Goal: Task Accomplishment & Management: Manage account settings

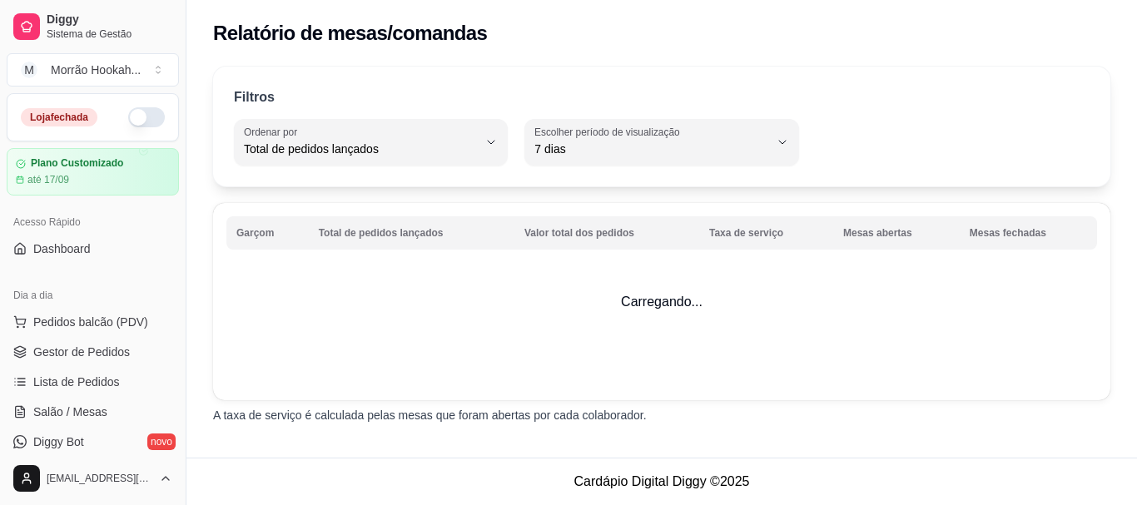
select select "TOTAL_OF_ORDERS"
select select "7"
click at [102, 253] on link "Dashboard" at bounding box center [93, 248] width 172 height 27
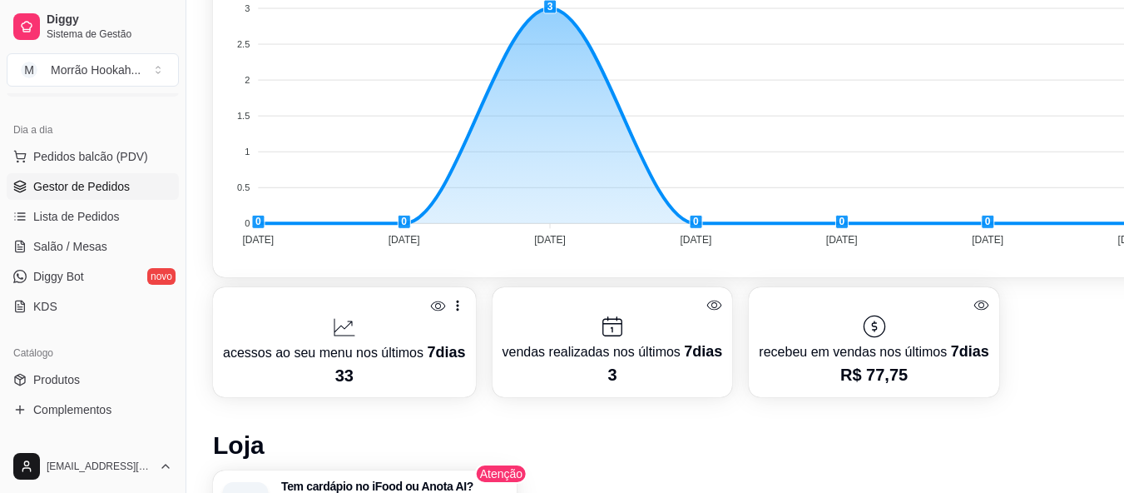
scroll to position [166, 0]
click at [59, 397] on link "Complementos" at bounding box center [93, 408] width 172 height 27
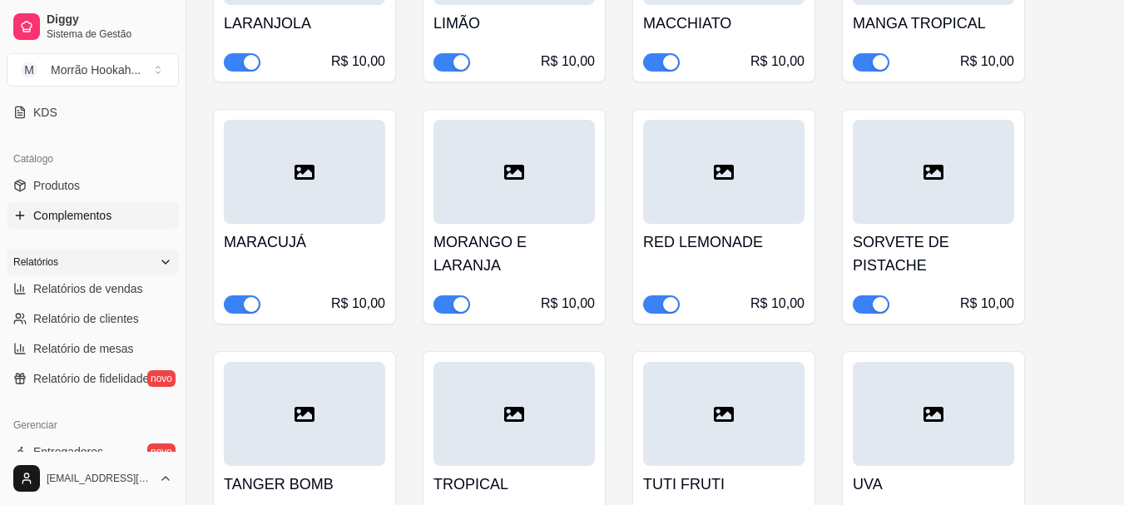
scroll to position [416, 0]
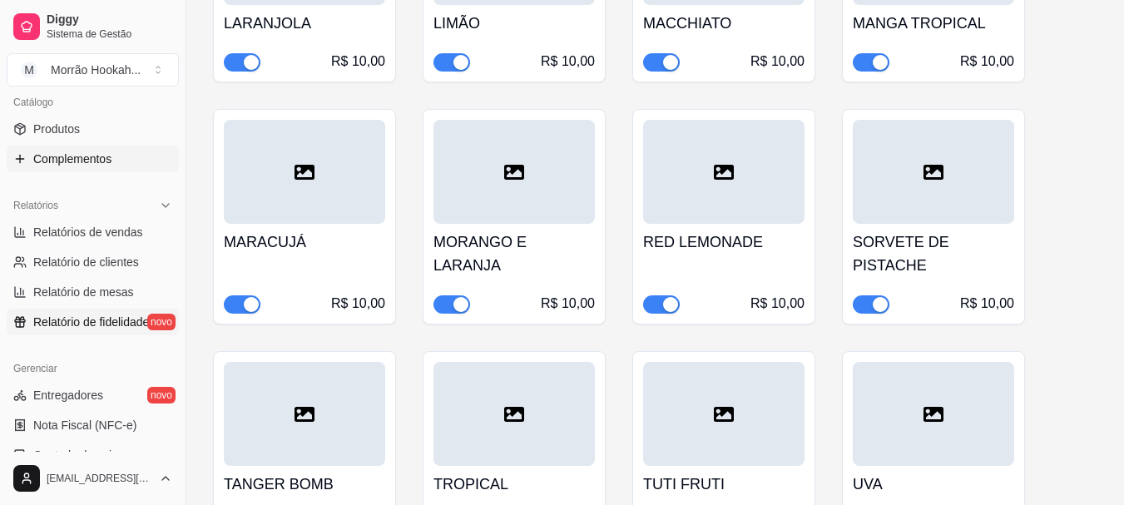
click at [98, 327] on span "Relatório de fidelidade" at bounding box center [91, 322] width 116 height 17
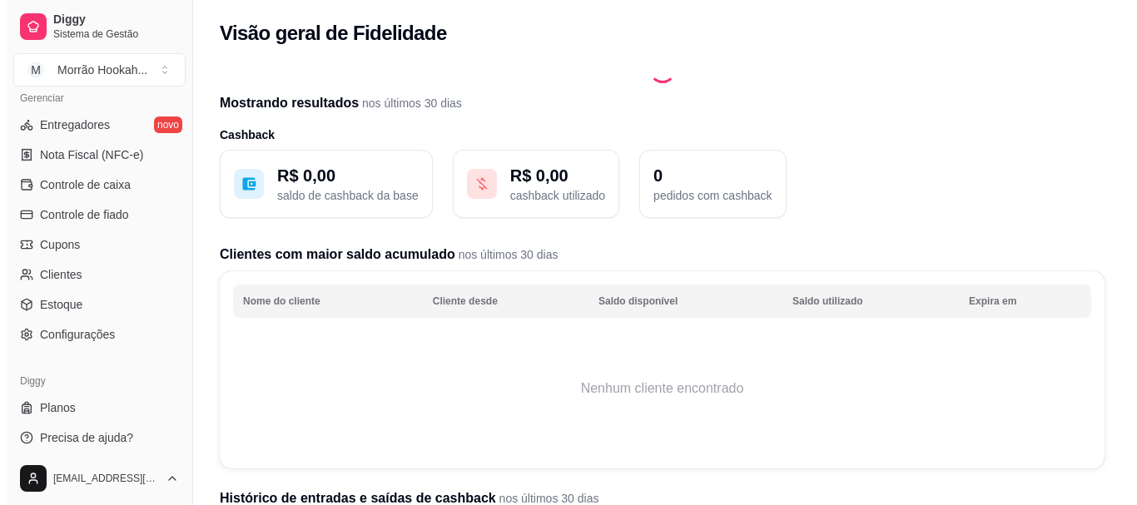
scroll to position [692, 0]
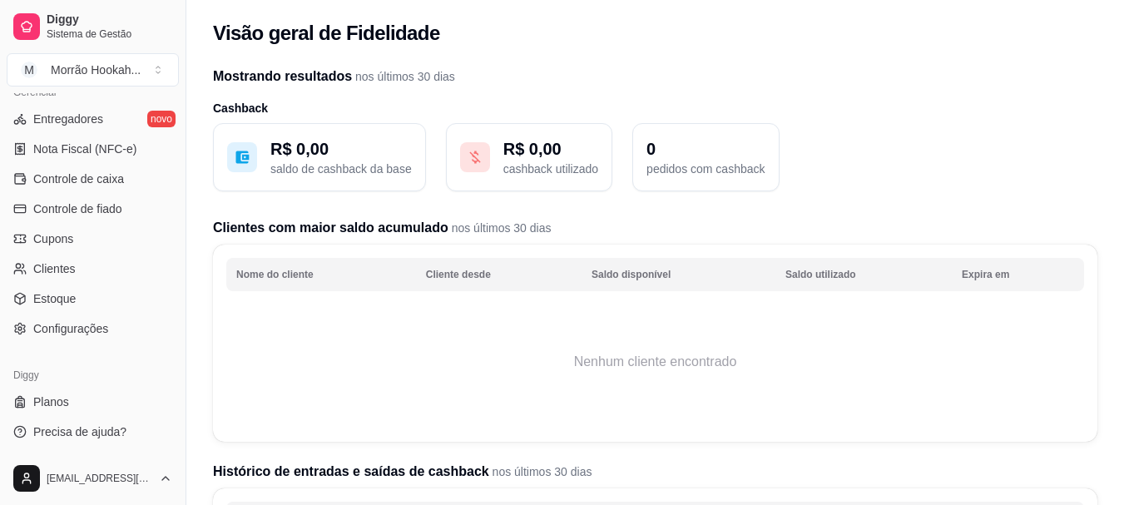
click at [60, 224] on ul "Entregadores novo Nota Fiscal (NFC-e) Controle de caixa Controle de fiado Cupon…" at bounding box center [93, 224] width 172 height 236
click at [66, 232] on span "Cupons" at bounding box center [53, 238] width 40 height 17
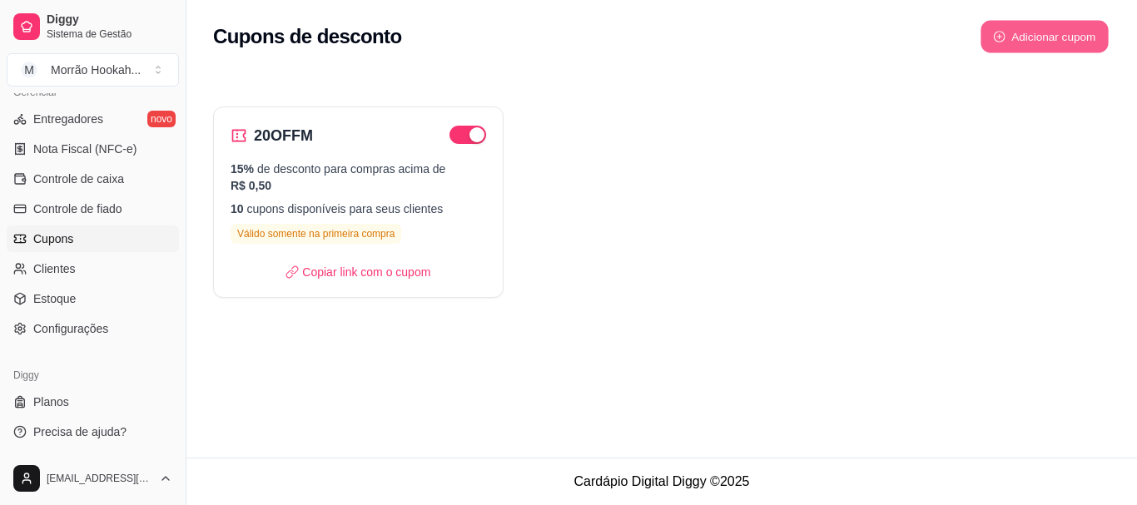
click at [1065, 32] on button "Adicionar cupom" at bounding box center [1044, 37] width 128 height 32
select select "FIXED_VALUE"
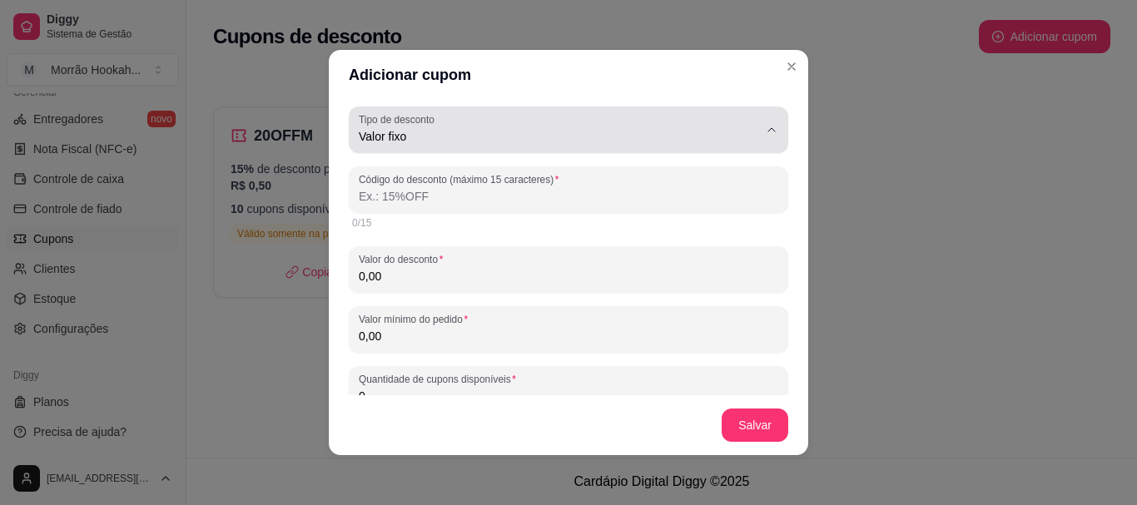
click at [566, 149] on button "Tipo de desconto Valor fixo" at bounding box center [568, 130] width 439 height 47
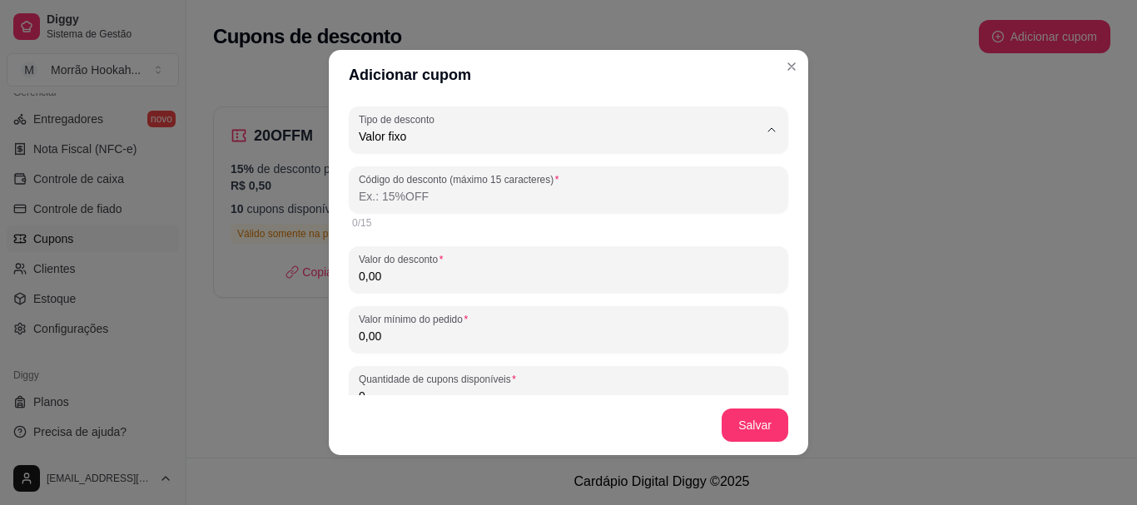
click at [550, 224] on li "Frete grátis" at bounding box center [555, 231] width 397 height 26
type input "FREE_DELIVERY_FEE"
select select "FREE_DELIVERY_FEE"
type input "FRETEGRATIS"
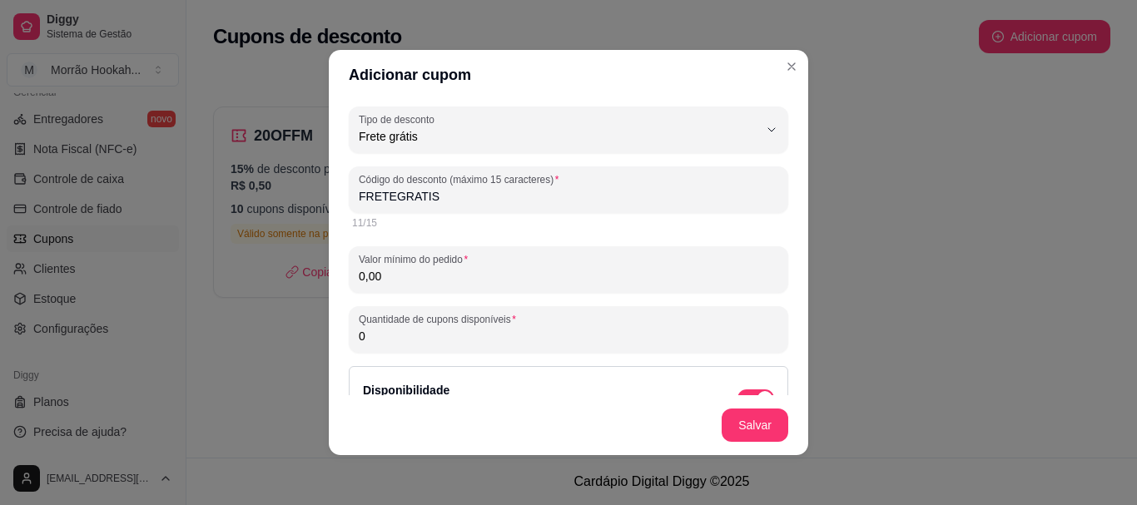
scroll to position [16, 0]
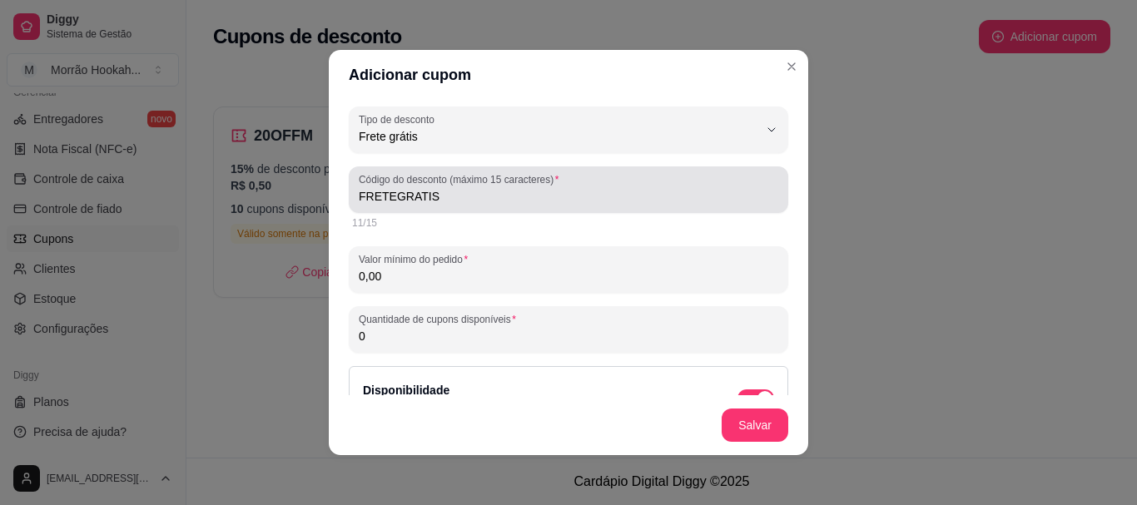
click at [506, 185] on label "Código do desconto (máximo 15 caracteres)" at bounding box center [462, 179] width 206 height 14
click at [506, 188] on input "FRETEGRATIS" at bounding box center [568, 196] width 419 height 17
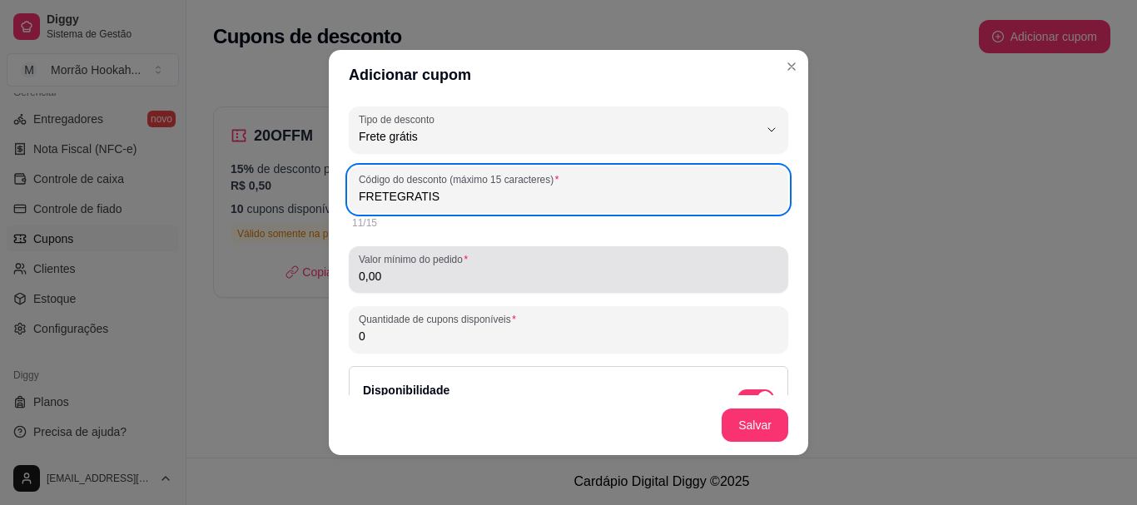
click at [429, 300] on div "FREE_DELIVERY_FEE Tipo de desconto Valor fixo Porcentagem Frete grátis Tipo de …" at bounding box center [568, 361] width 439 height 508
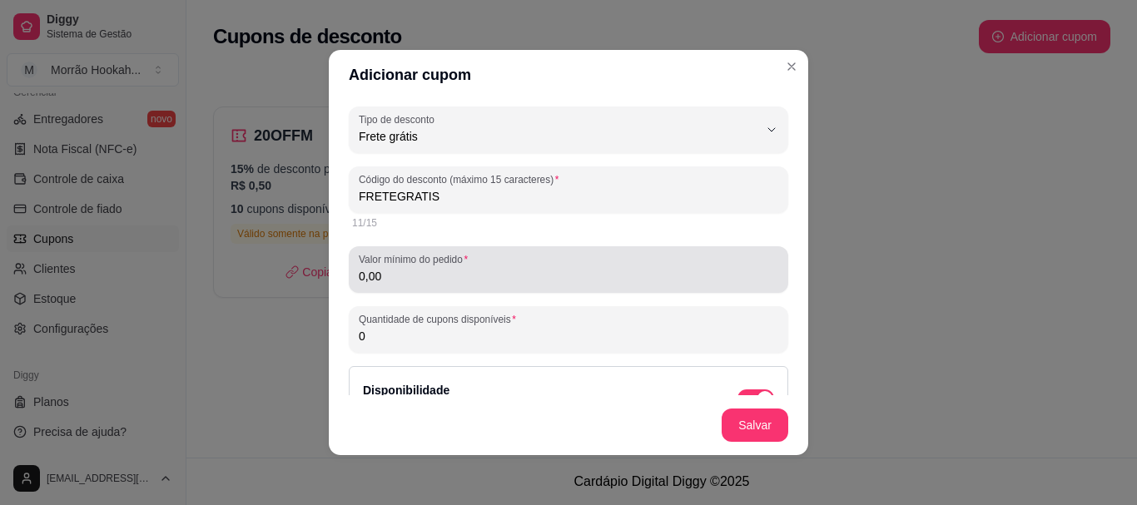
click at [441, 279] on input "0,00" at bounding box center [568, 276] width 419 height 17
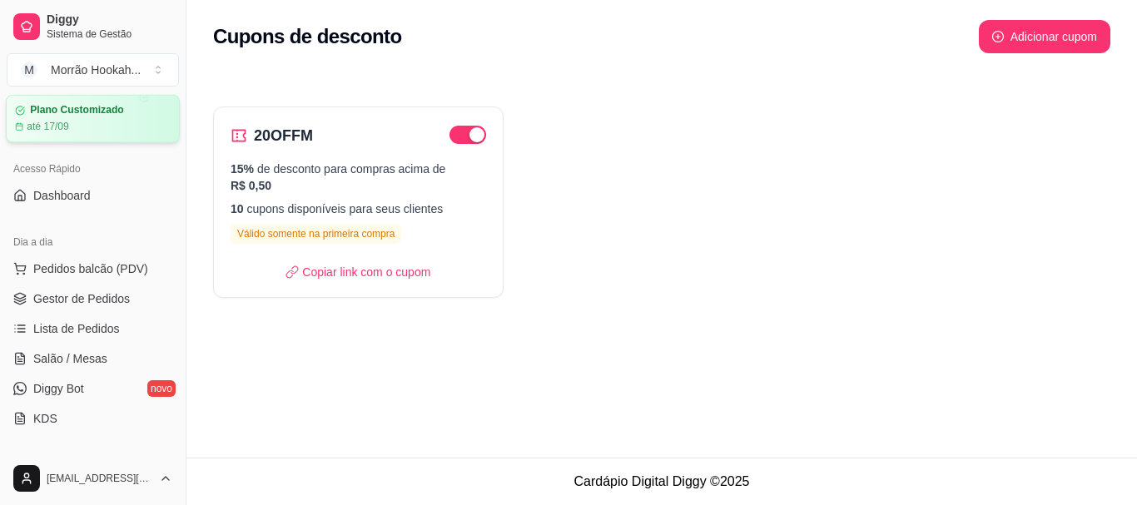
scroll to position [0, 0]
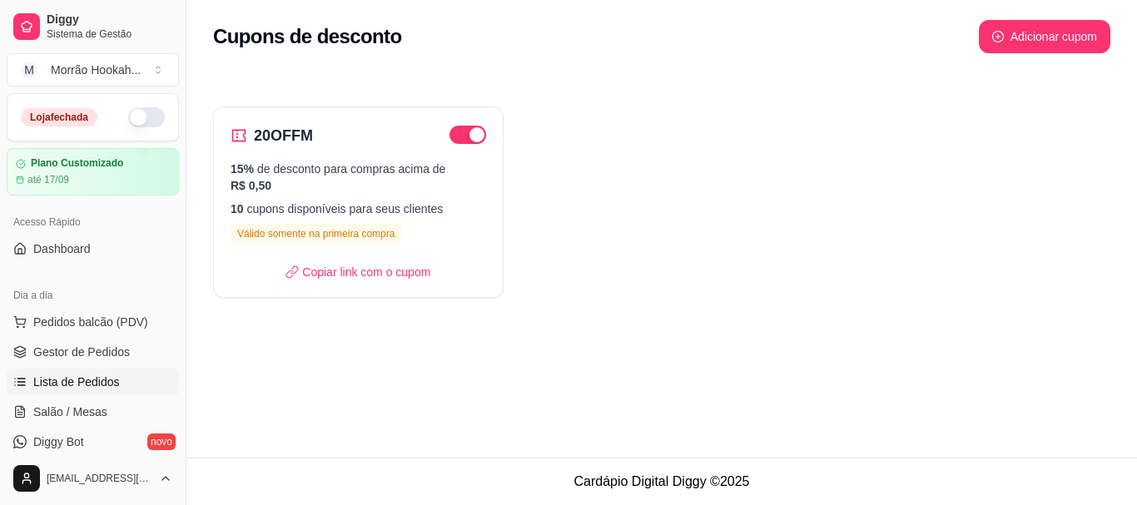
click at [94, 377] on span "Lista de Pedidos" at bounding box center [76, 382] width 87 height 17
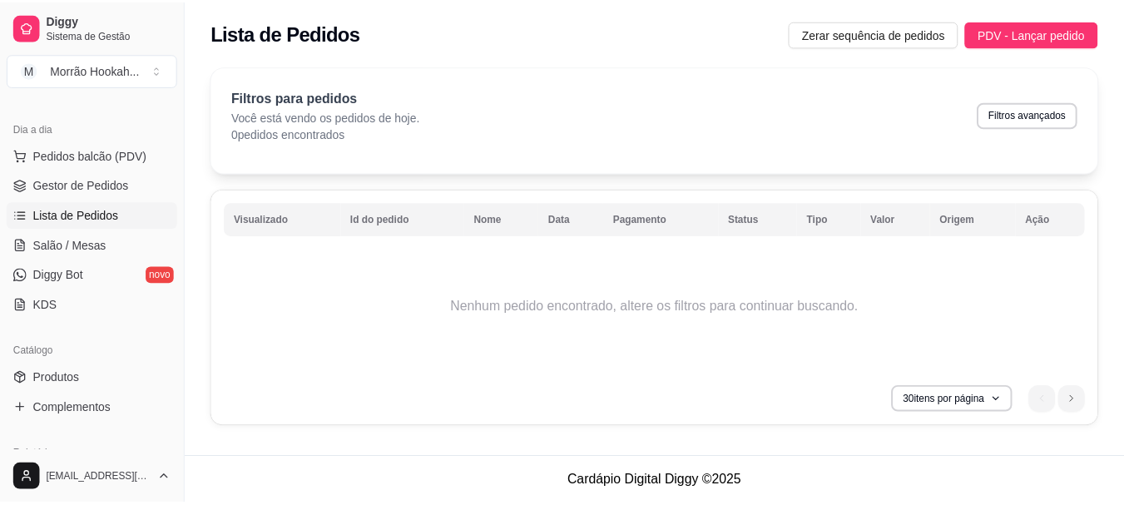
scroll to position [250, 0]
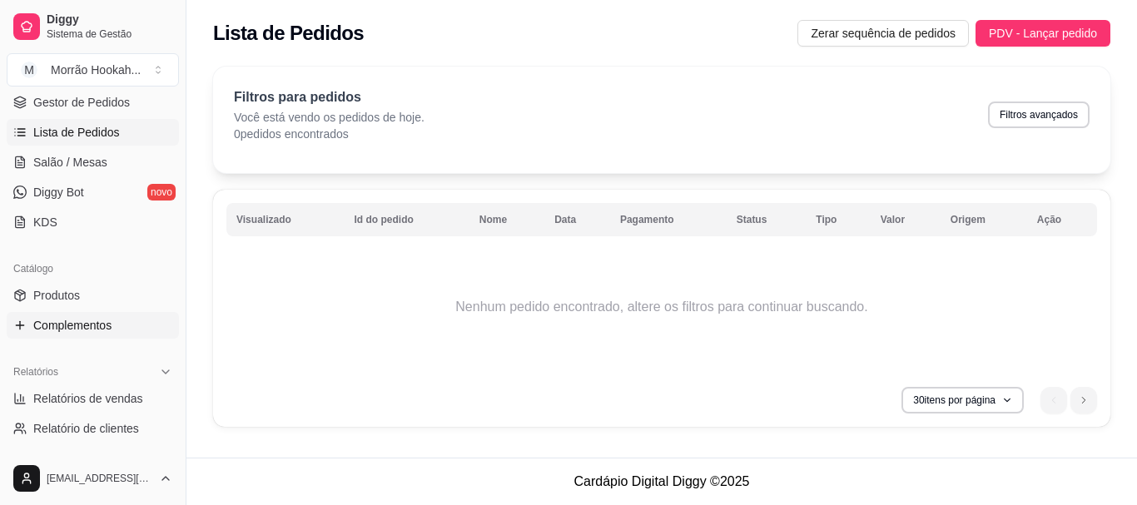
click at [87, 330] on span "Complementos" at bounding box center [72, 325] width 78 height 17
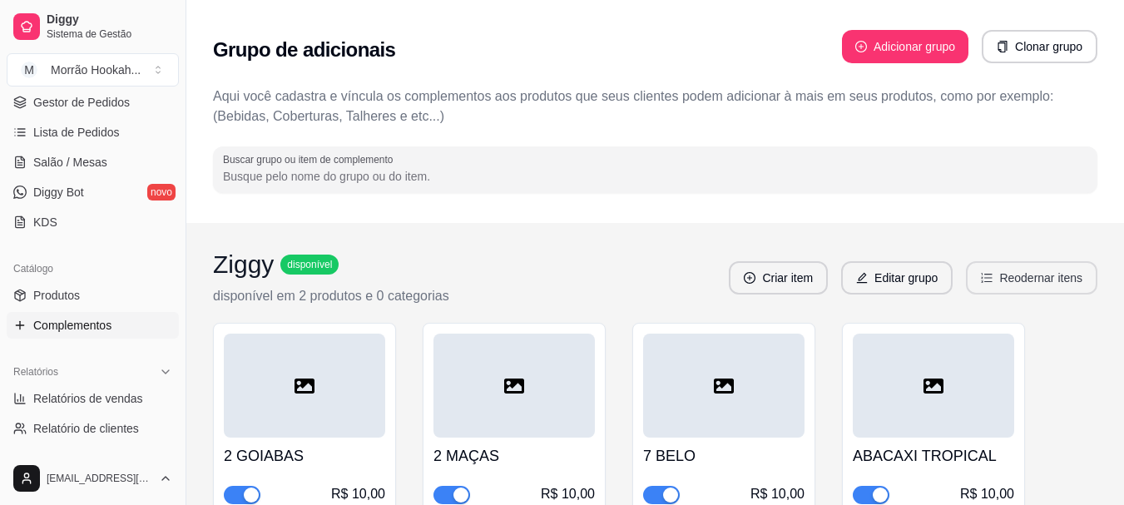
click at [1014, 282] on button "Reodernar itens" at bounding box center [1031, 277] width 131 height 33
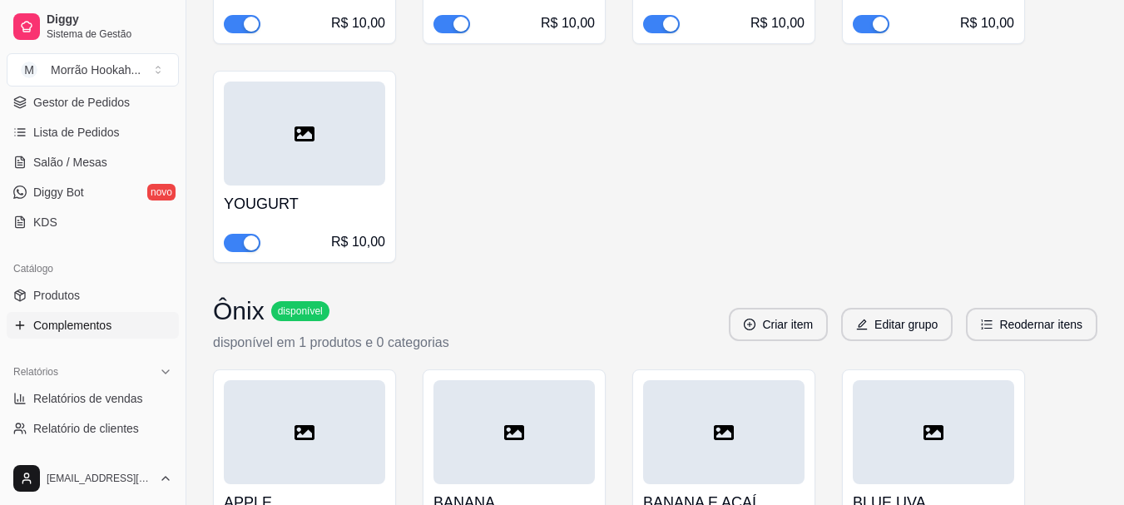
scroll to position [1914, 0]
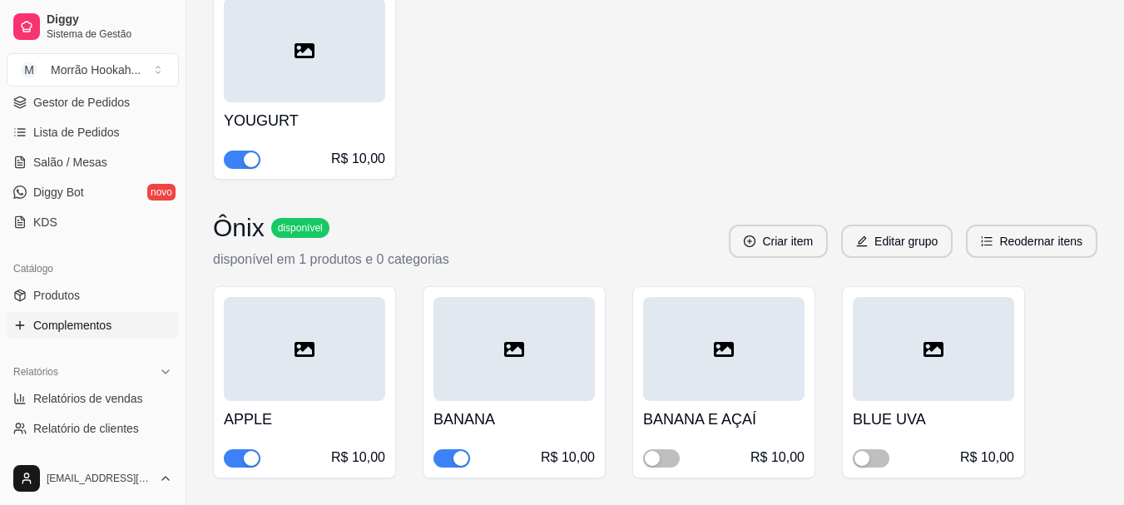
click at [293, 221] on span "disponível" at bounding box center [301, 227] width 52 height 13
click at [337, 297] on div at bounding box center [304, 349] width 161 height 104
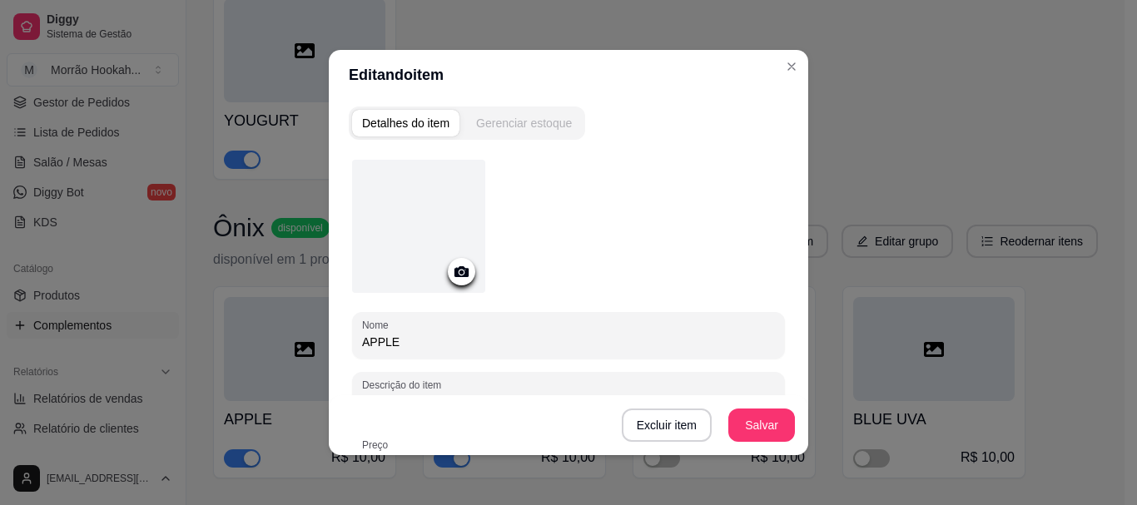
click at [516, 121] on div "Gerenciar estoque" at bounding box center [524, 123] width 96 height 17
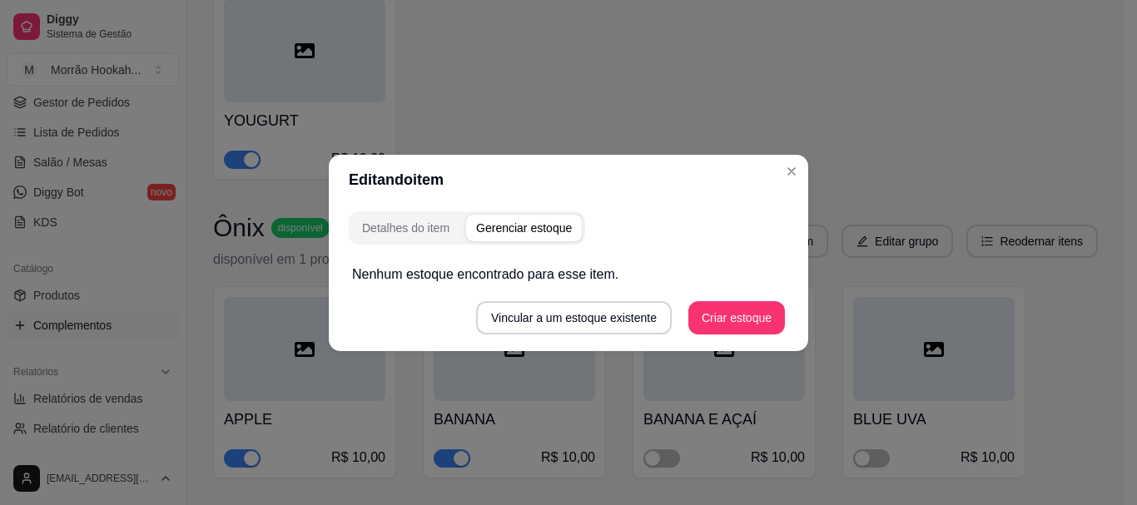
click at [526, 226] on div "Gerenciar estoque" at bounding box center [524, 228] width 96 height 17
click at [524, 227] on div "Gerenciar estoque" at bounding box center [524, 228] width 96 height 17
click at [714, 312] on button "Criar estoque" at bounding box center [736, 317] width 97 height 33
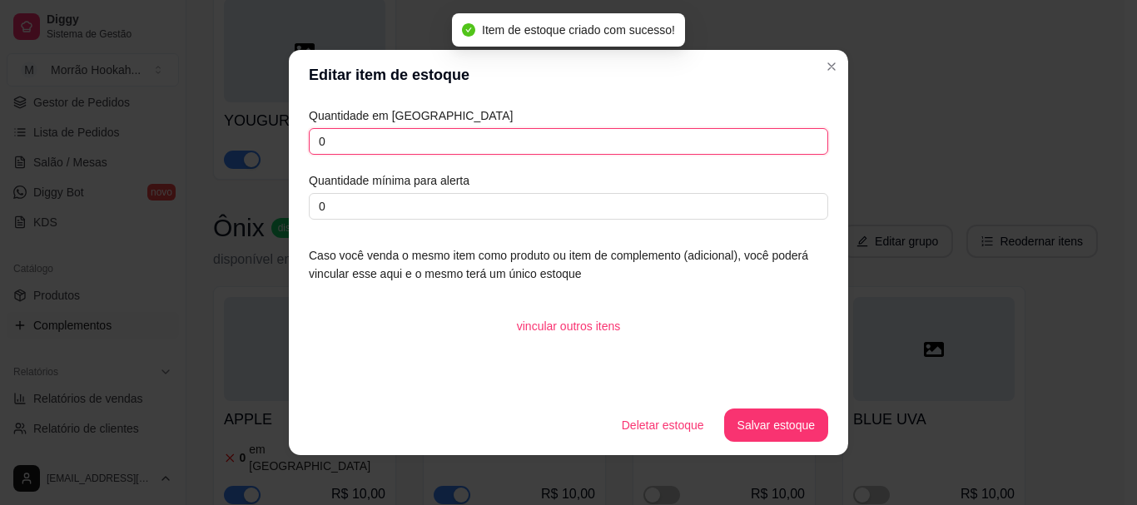
click at [424, 131] on input "0" at bounding box center [568, 141] width 519 height 27
type input "0"
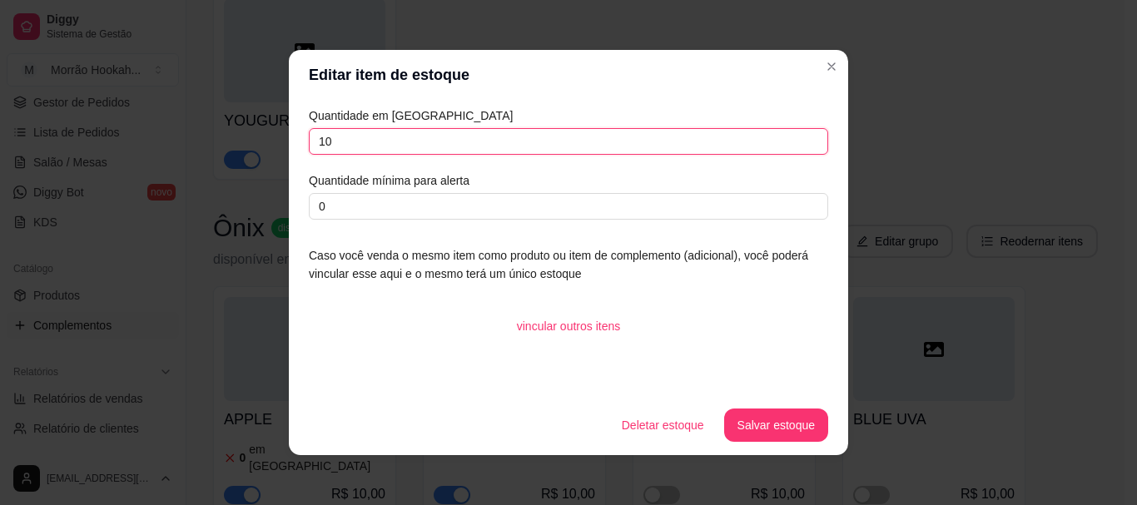
type input "10"
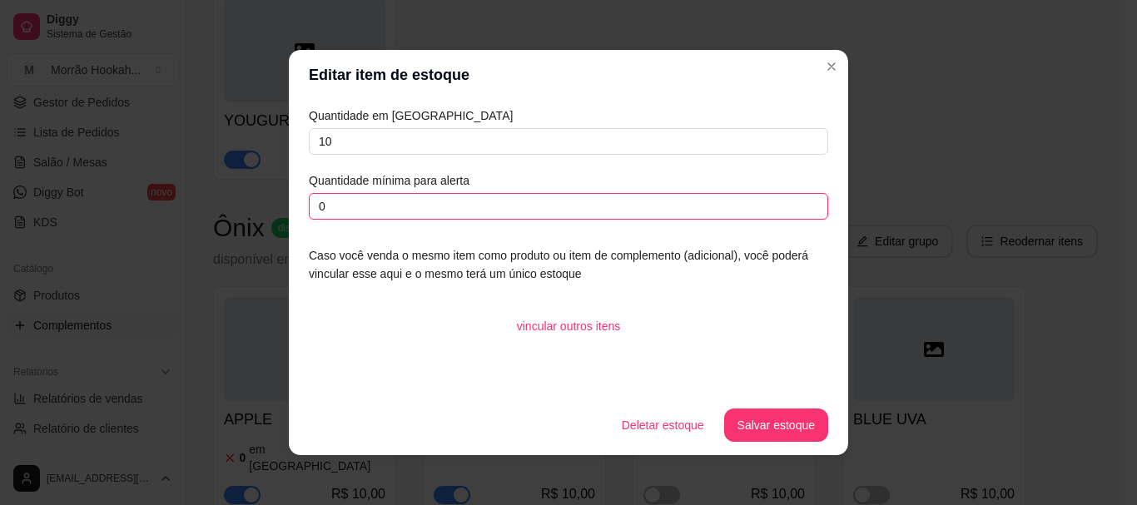
click at [436, 206] on input "0" at bounding box center [568, 206] width 519 height 27
type input "2"
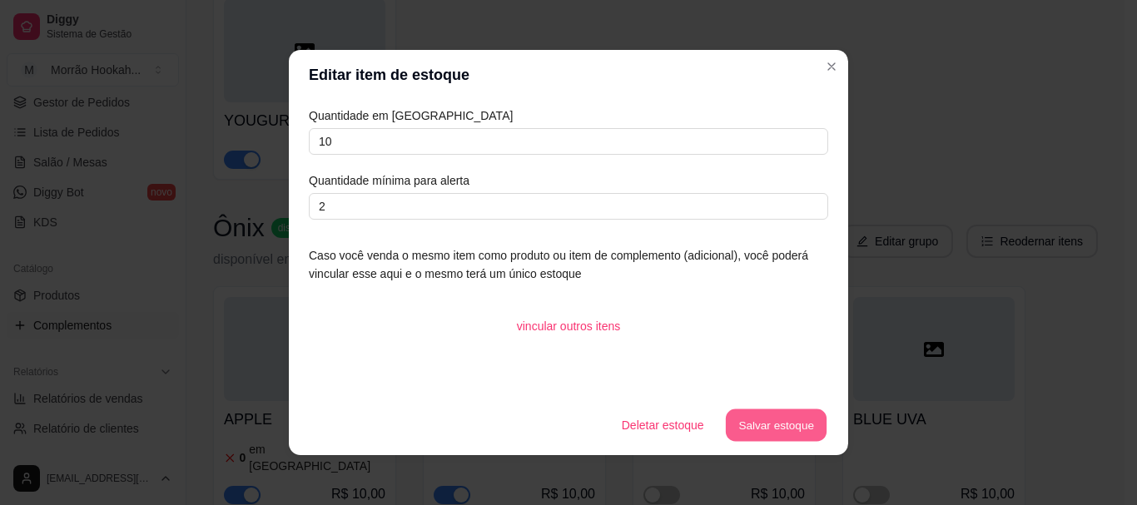
click at [749, 424] on button "Salvar estoque" at bounding box center [776, 425] width 102 height 32
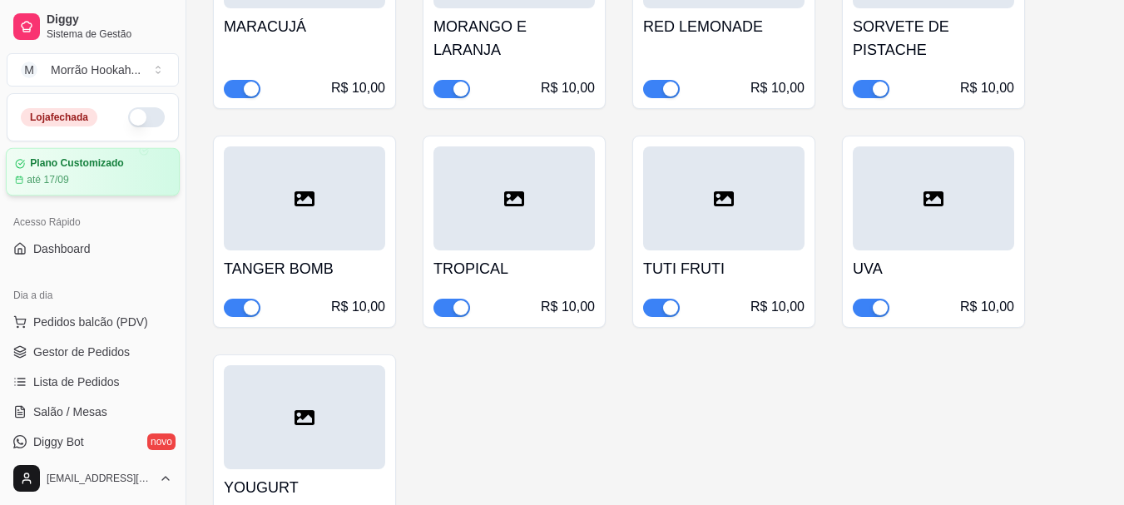
scroll to position [1331, 0]
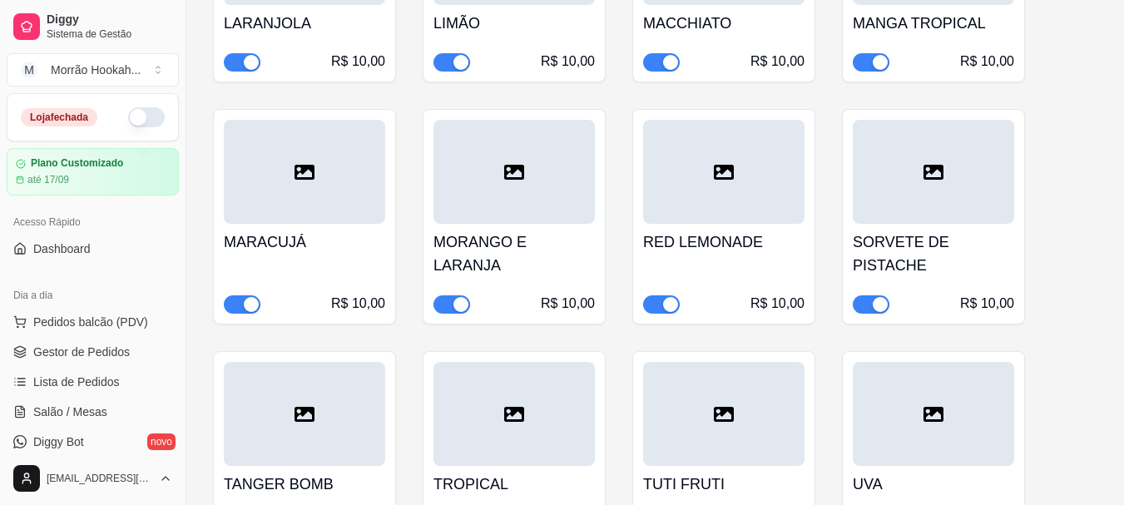
click at [140, 111] on button "button" at bounding box center [146, 117] width 37 height 20
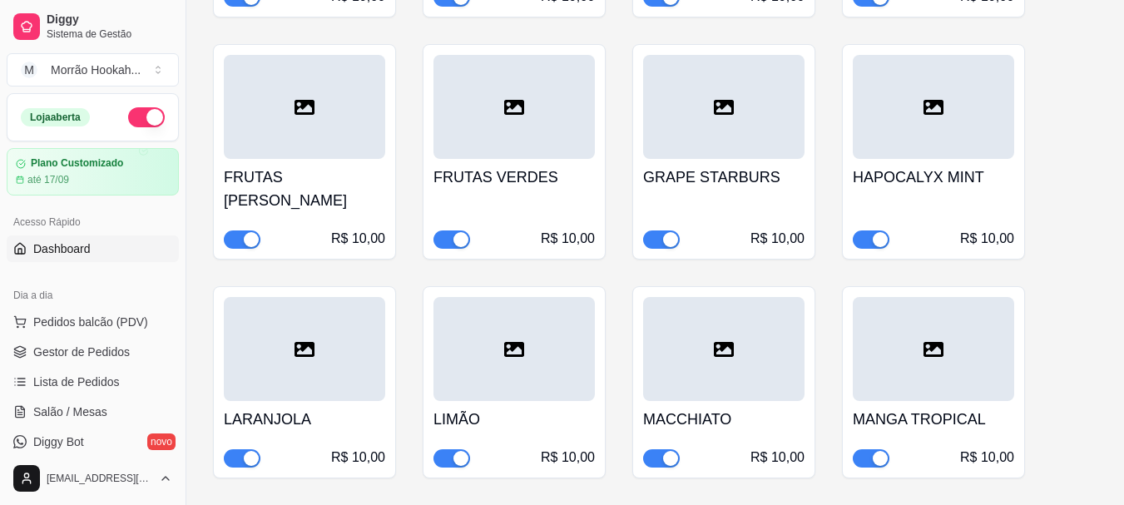
scroll to position [832, 0]
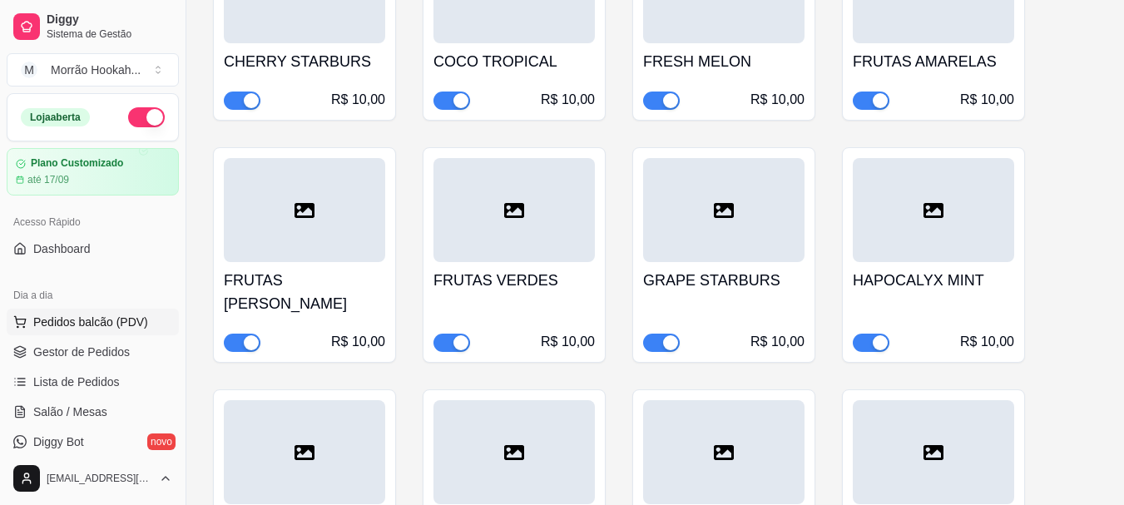
click at [92, 327] on span "Pedidos balcão (PDV)" at bounding box center [90, 322] width 115 height 17
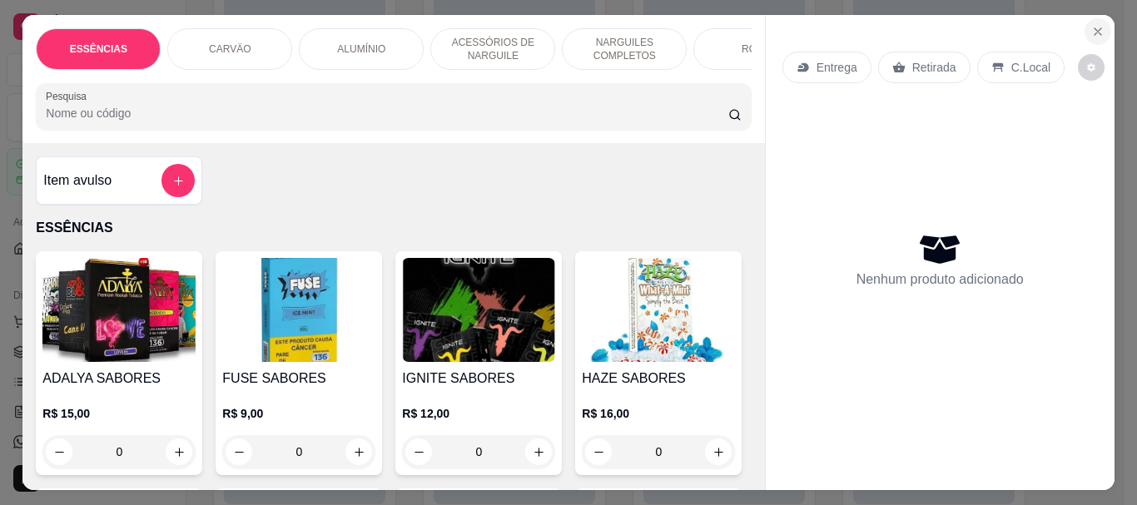
click at [1098, 18] on button "Close" at bounding box center [1097, 31] width 27 height 27
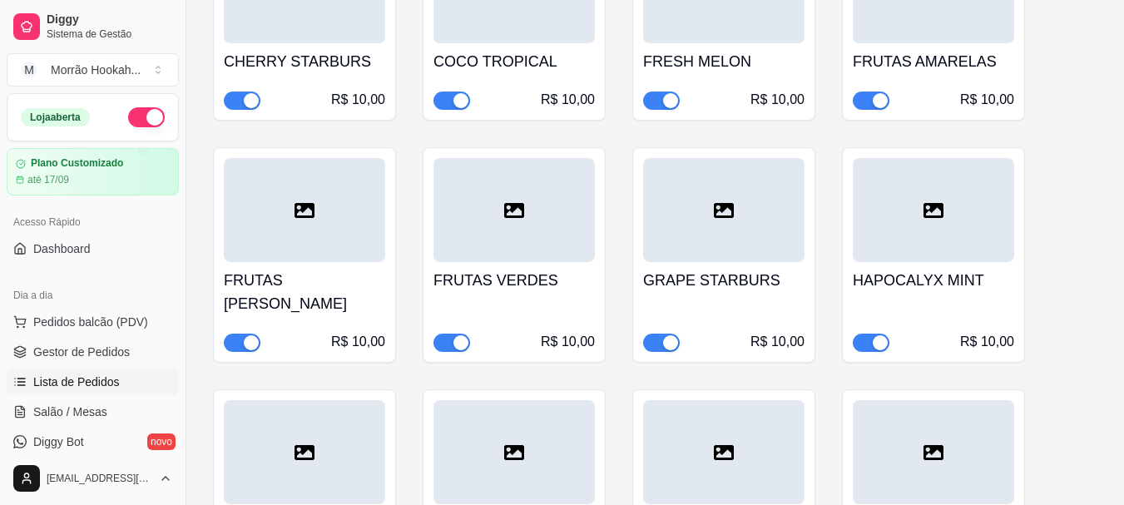
click at [81, 382] on span "Lista de Pedidos" at bounding box center [76, 382] width 87 height 17
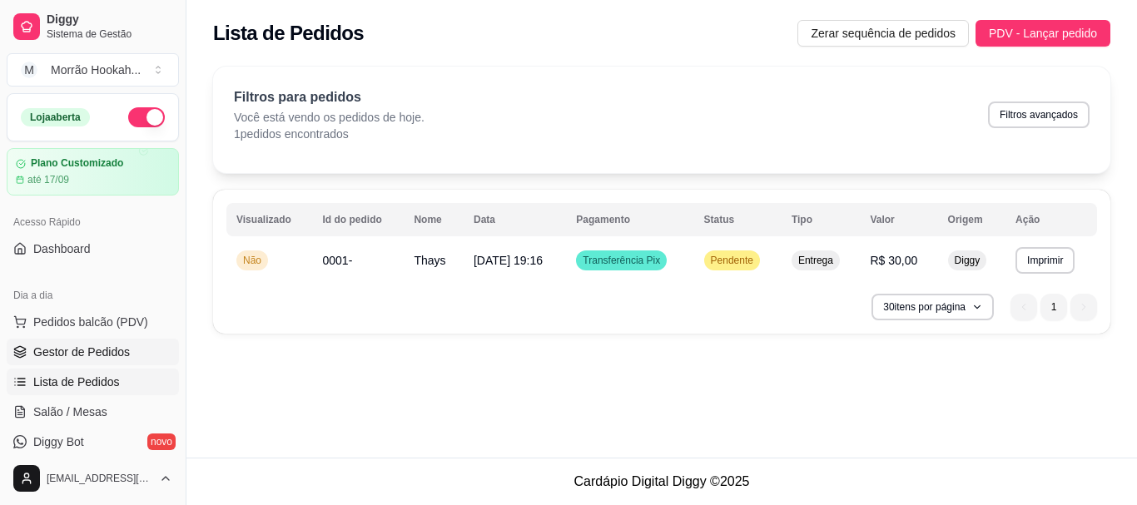
click at [79, 346] on span "Gestor de Pedidos" at bounding box center [81, 352] width 97 height 17
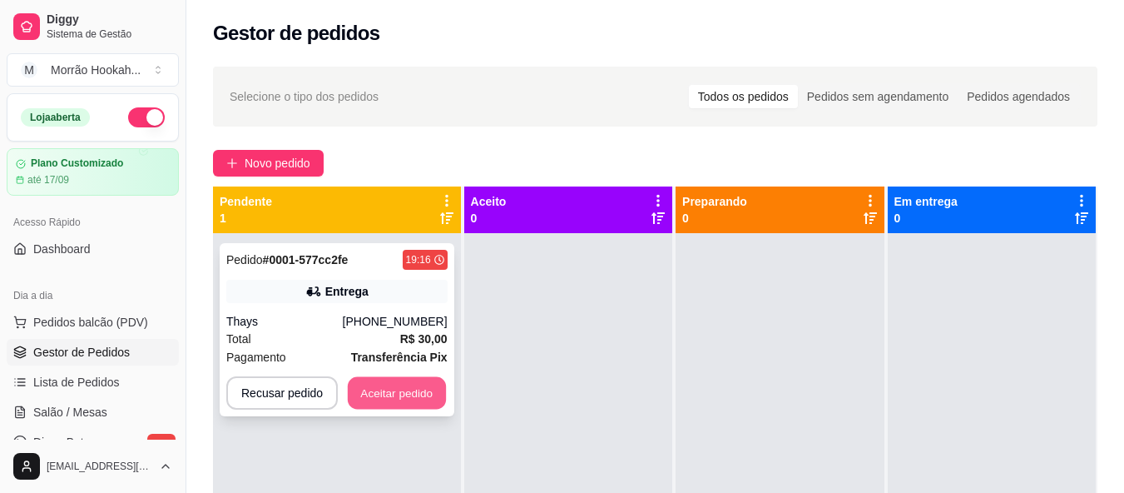
click at [399, 389] on button "Aceitar pedido" at bounding box center [397, 393] width 98 height 32
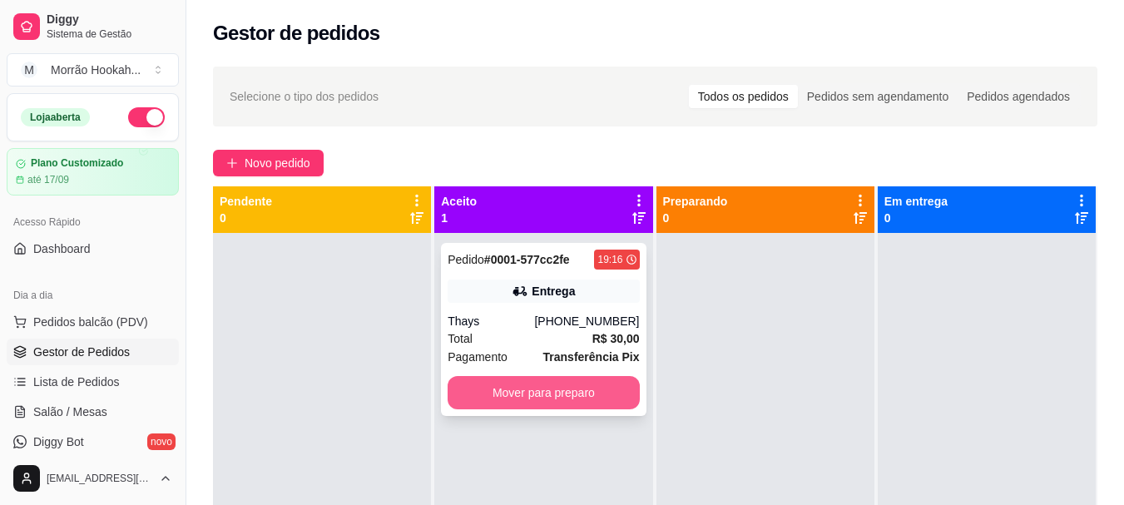
click at [511, 377] on button "Mover para preparo" at bounding box center [543, 392] width 191 height 33
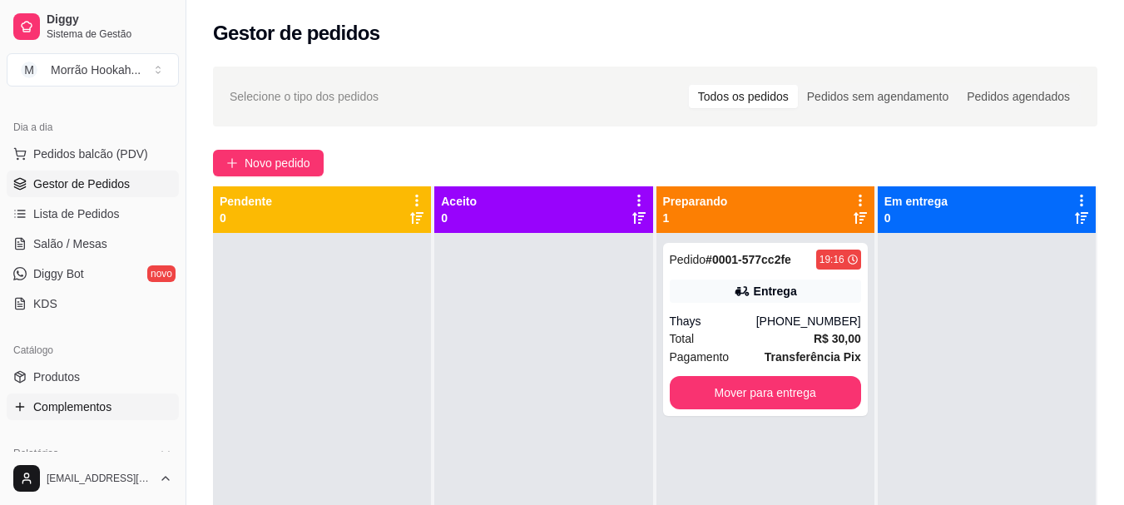
scroll to position [166, 0]
click at [71, 273] on span "Diggy Bot" at bounding box center [58, 275] width 51 height 17
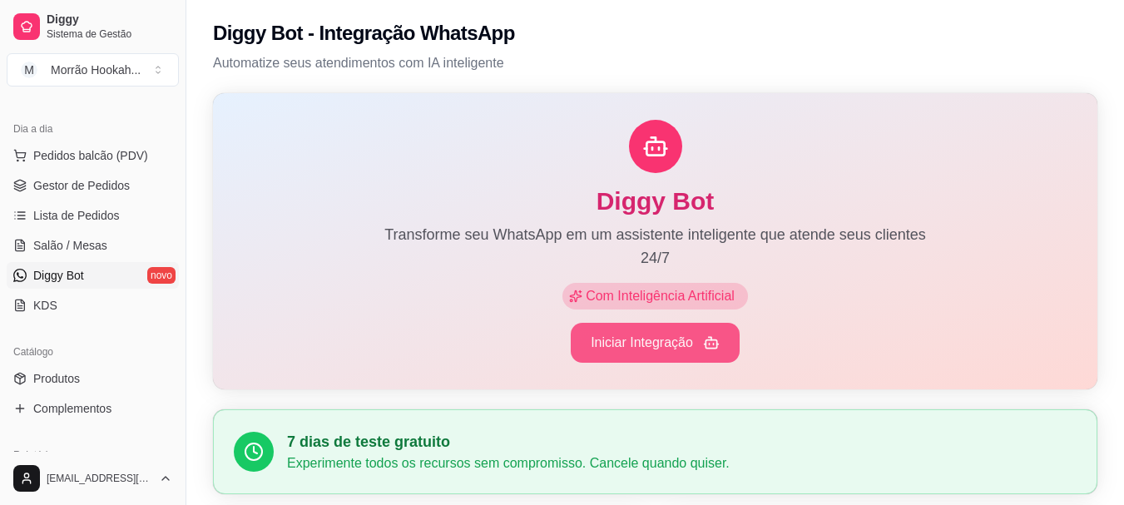
click at [616, 352] on button "Iniciar Integração" at bounding box center [655, 343] width 169 height 40
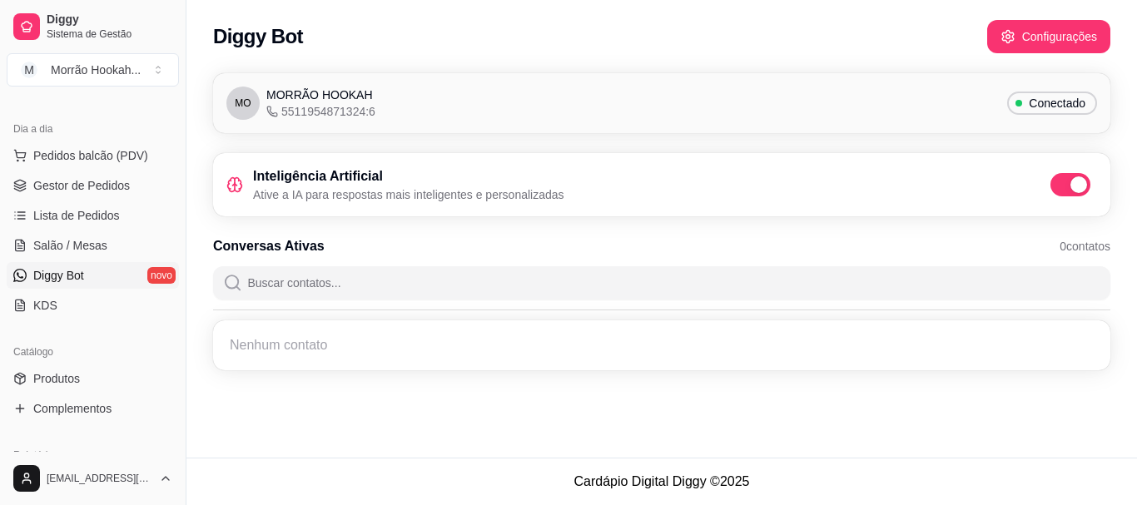
click at [386, 197] on p "Ative a IA para respostas mais inteligentes e personalizadas" at bounding box center [408, 194] width 311 height 17
click at [101, 285] on link "Diggy Bot novo" at bounding box center [93, 275] width 172 height 27
click at [92, 268] on link "Diggy Bot novo" at bounding box center [93, 275] width 172 height 27
click at [37, 298] on span "KDS" at bounding box center [45, 305] width 24 height 17
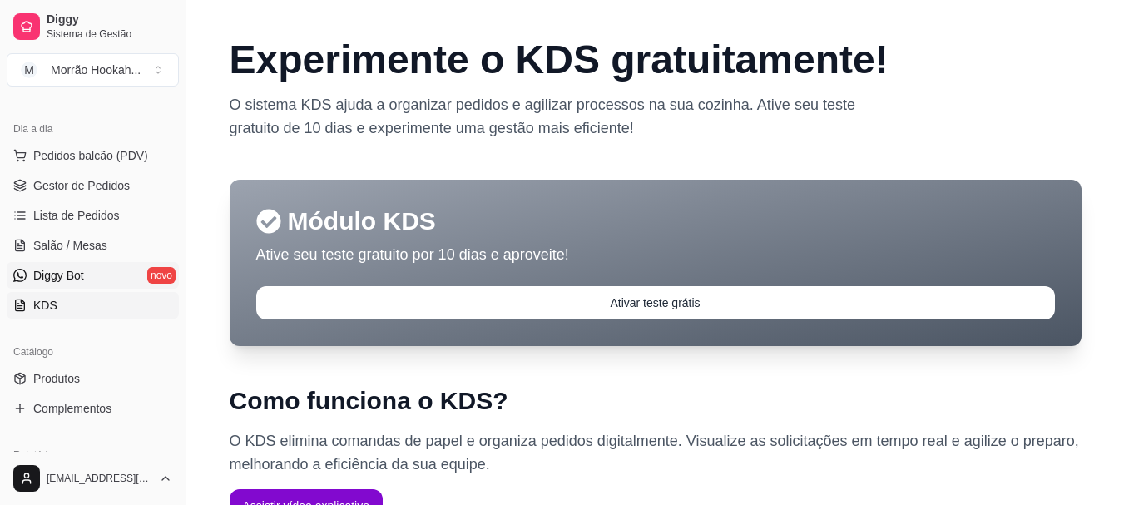
click at [37, 275] on span "Diggy Bot" at bounding box center [58, 275] width 51 height 17
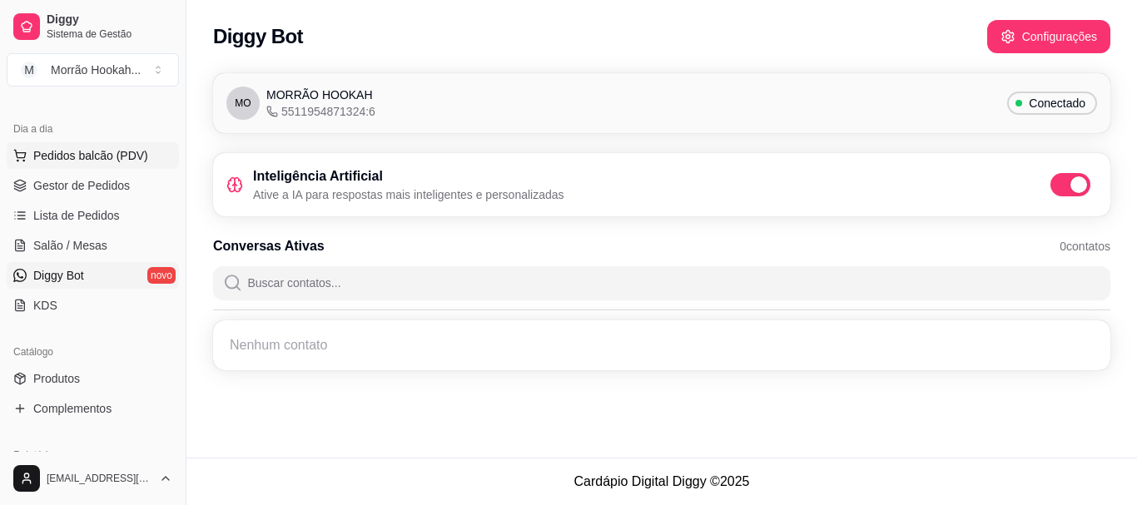
click at [79, 161] on span "Pedidos balcão (PDV)" at bounding box center [90, 155] width 115 height 17
click at [81, 191] on h4 "Item avulso" at bounding box center [75, 181] width 68 height 20
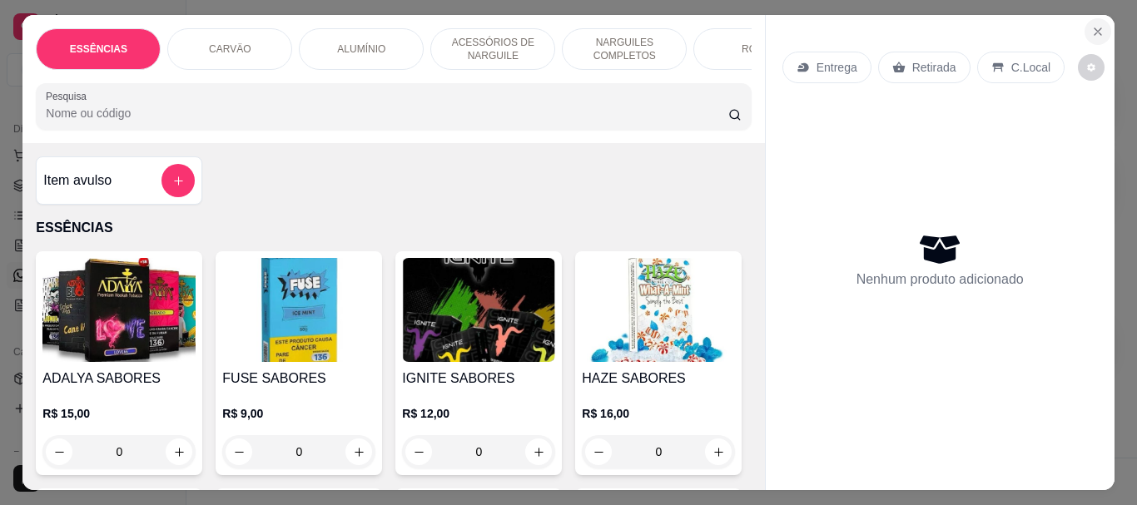
click at [1093, 25] on icon "Close" at bounding box center [1097, 31] width 13 height 13
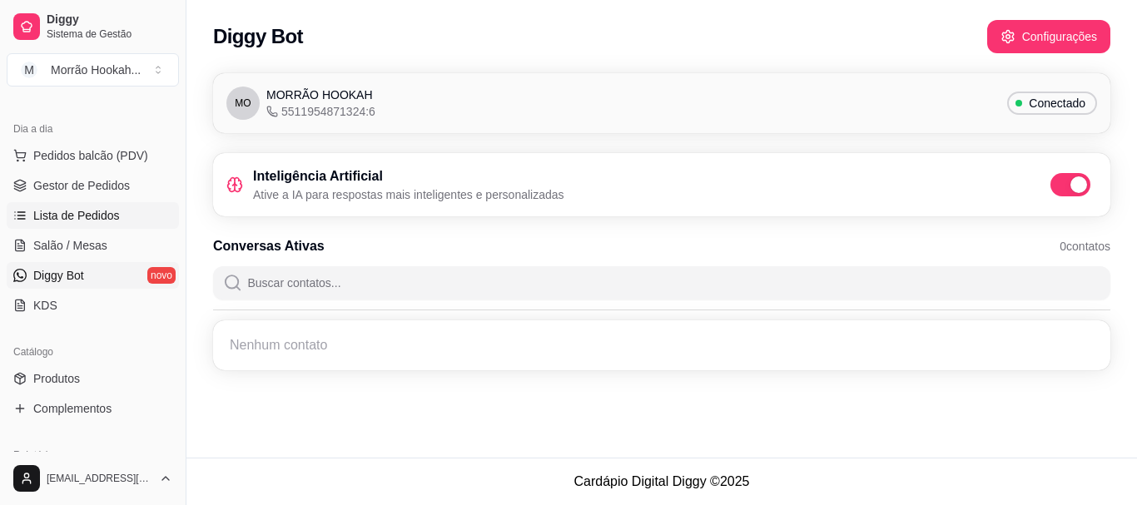
click at [82, 216] on span "Lista de Pedidos" at bounding box center [76, 215] width 87 height 17
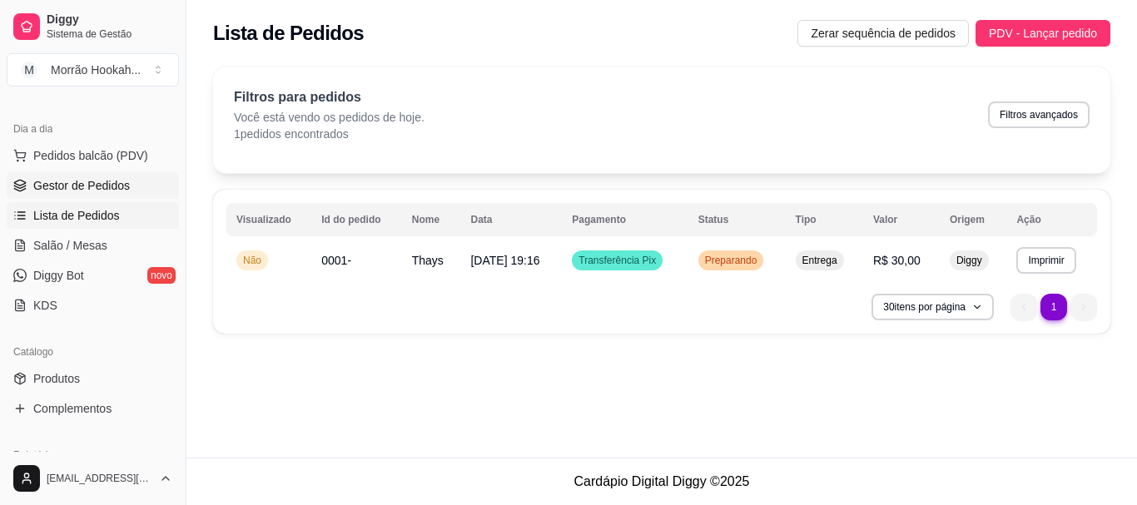
click at [99, 189] on span "Gestor de Pedidos" at bounding box center [81, 185] width 97 height 17
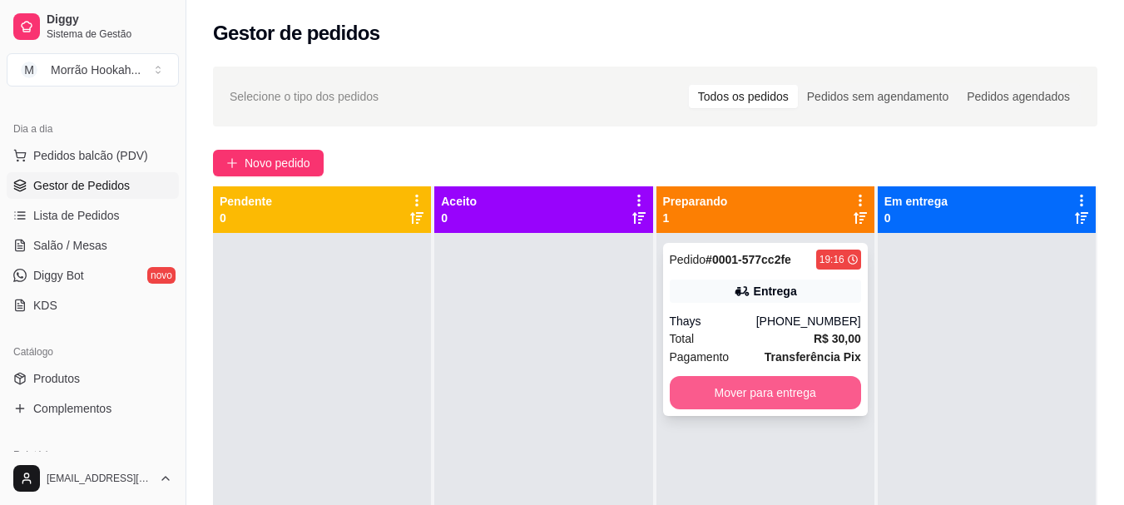
click at [766, 396] on button "Mover para entrega" at bounding box center [765, 392] width 191 height 33
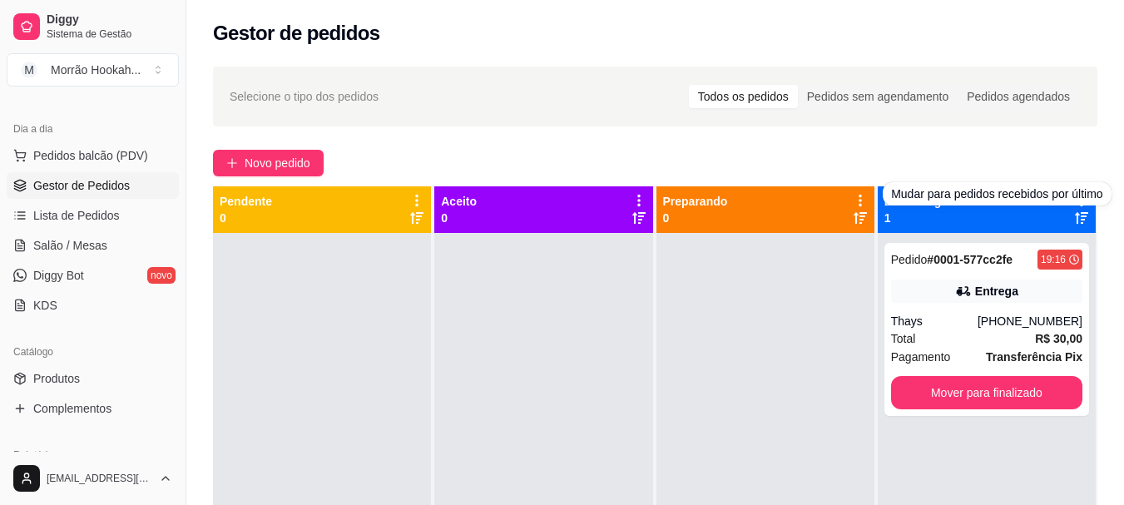
click at [964, 236] on div "Pedido # 0001-577cc2fe 19:16 Entrega Thays [PHONE_NUMBER] Total R$ 30,00 Pagame…" at bounding box center [987, 485] width 218 height 505
click at [1040, 215] on div "Em entrega 1" at bounding box center [987, 209] width 205 height 33
click at [1074, 196] on icon at bounding box center [1081, 200] width 15 height 15
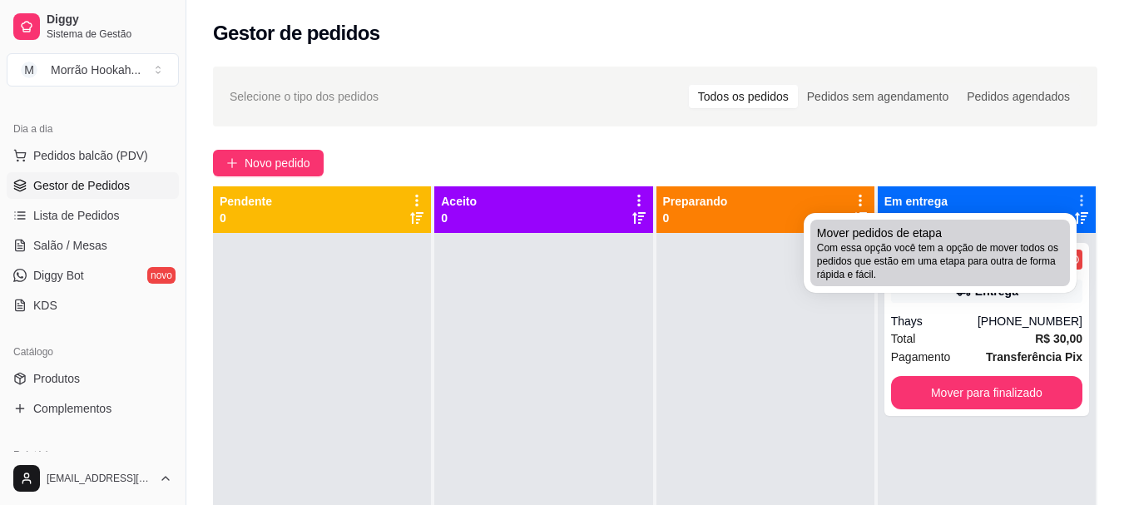
click at [976, 255] on span "Com essa opção você tem a opção de mover todos os pedidos que estão em uma etap…" at bounding box center [940, 261] width 246 height 40
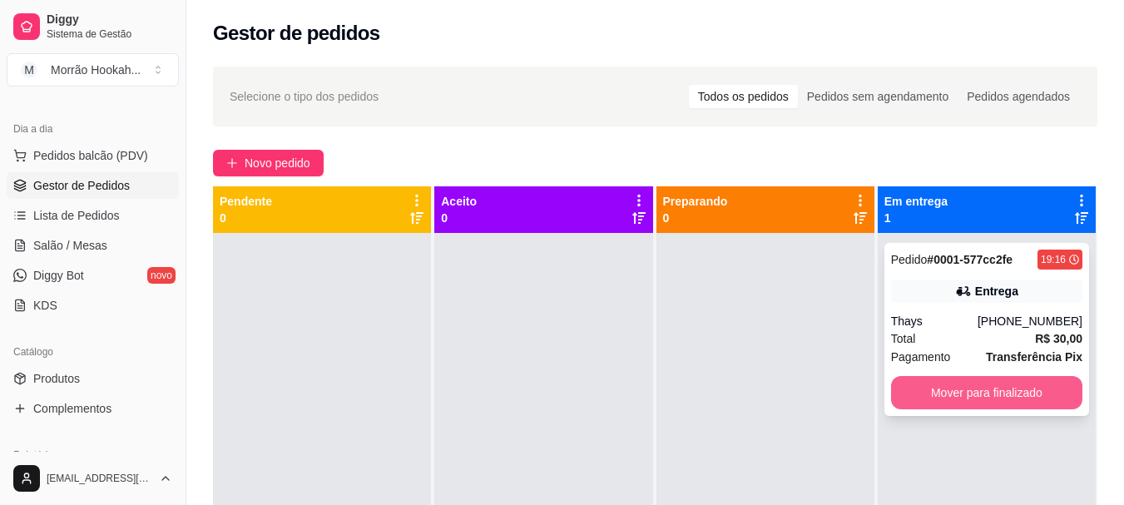
click at [978, 394] on button "Mover para finalizado" at bounding box center [986, 392] width 191 height 33
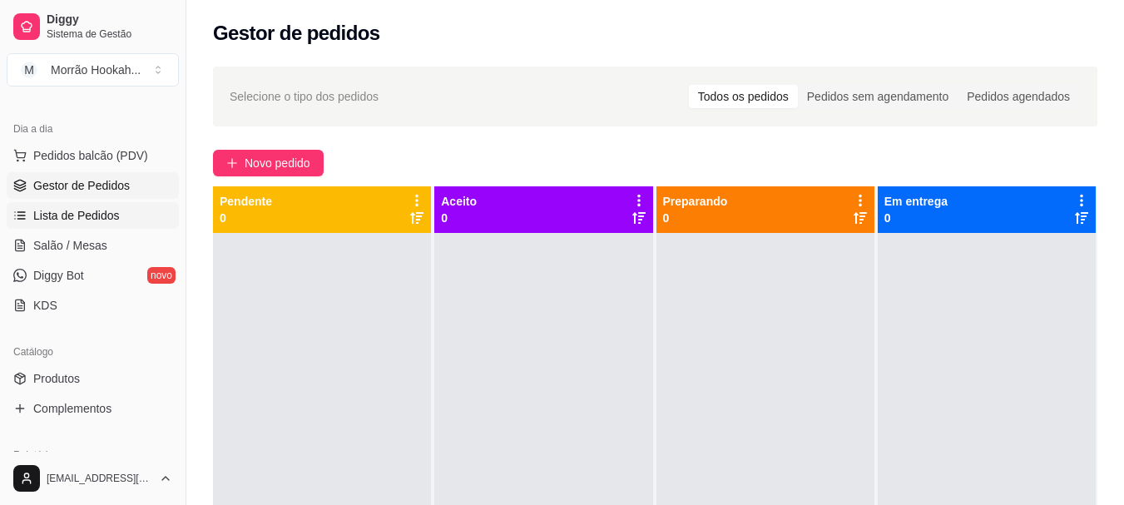
click at [67, 203] on link "Lista de Pedidos" at bounding box center [93, 215] width 172 height 27
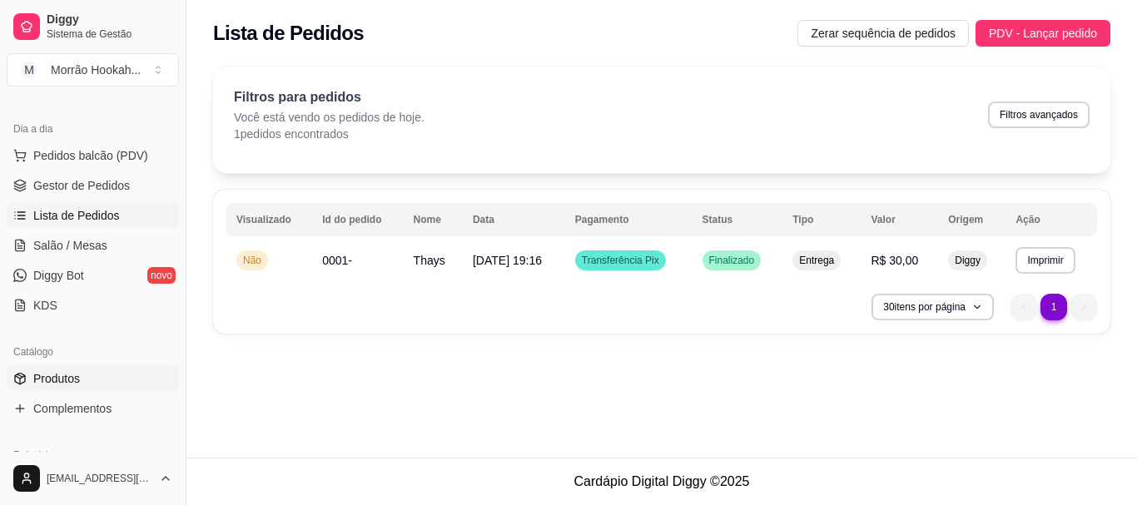
click at [57, 383] on span "Produtos" at bounding box center [56, 378] width 47 height 17
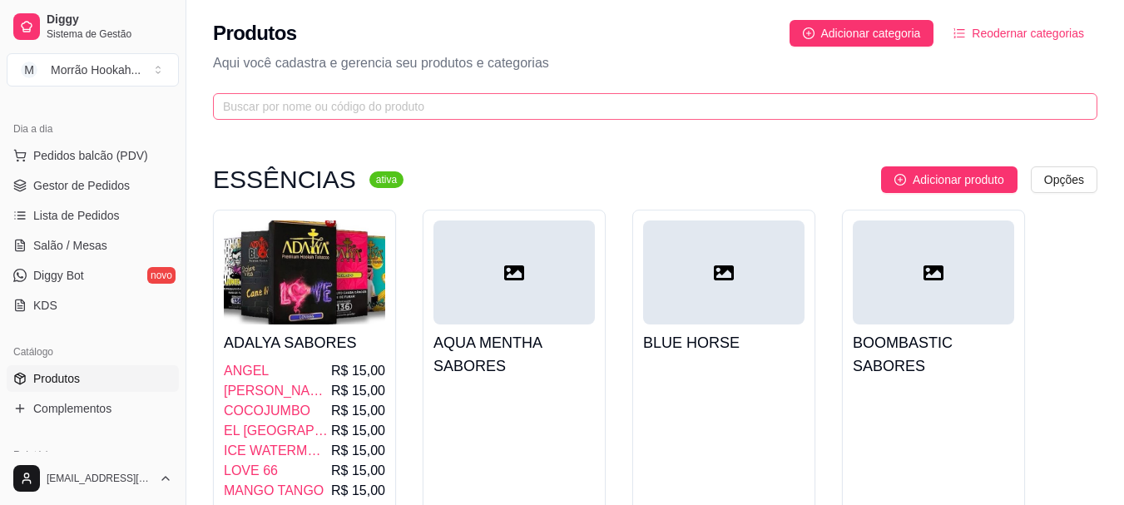
click at [314, 116] on span at bounding box center [655, 106] width 885 height 27
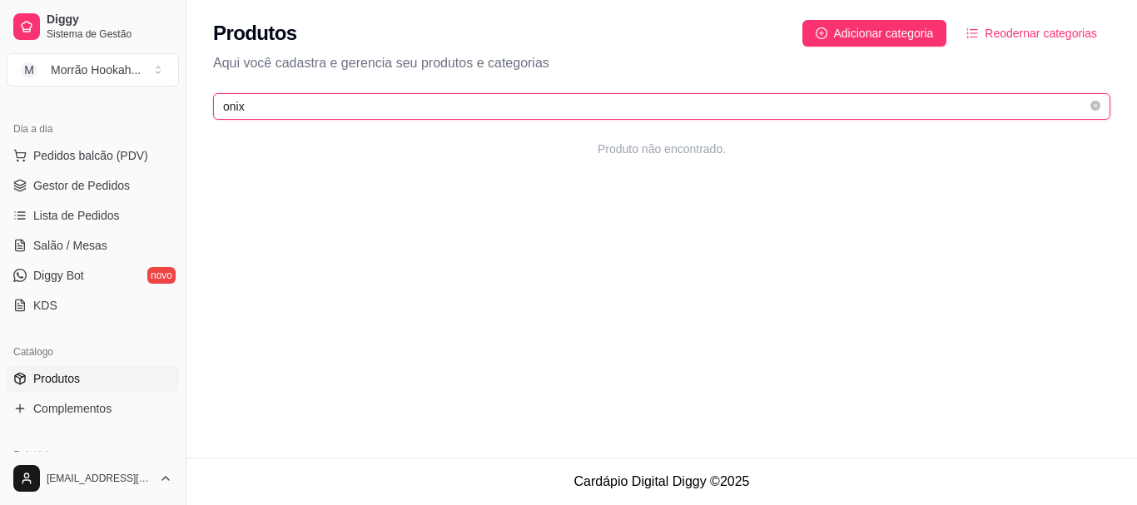
click at [315, 115] on input "onix" at bounding box center [655, 106] width 864 height 18
click at [315, 112] on input "onix" at bounding box center [655, 106] width 864 height 18
type input "o"
type input "e"
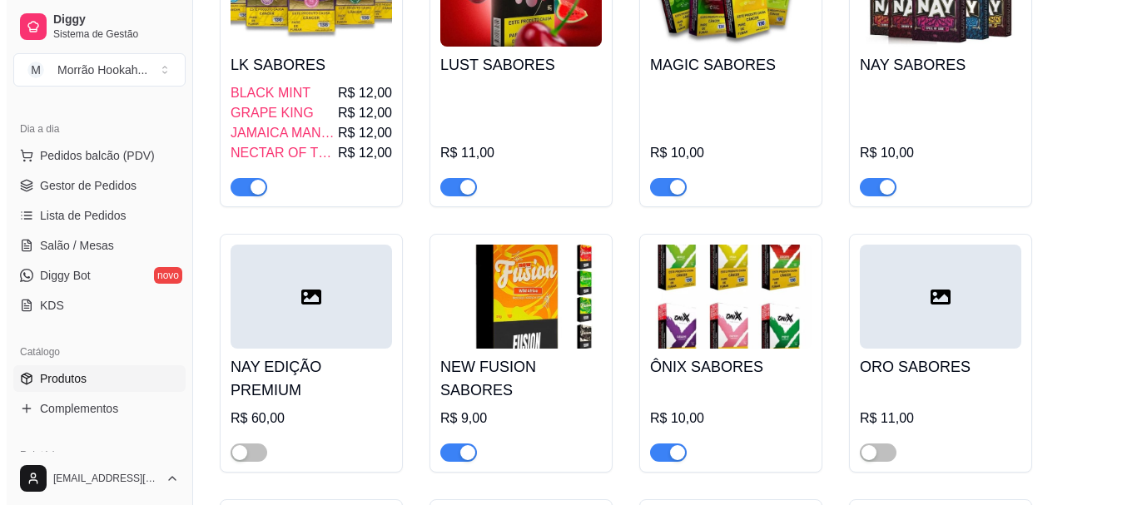
scroll to position [1165, 0]
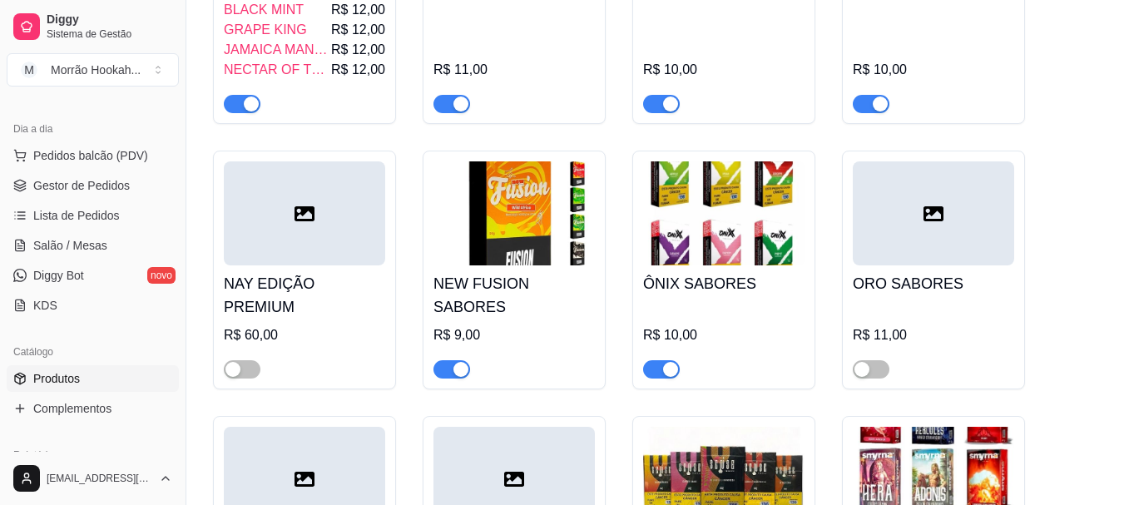
click at [695, 235] on img at bounding box center [723, 213] width 161 height 104
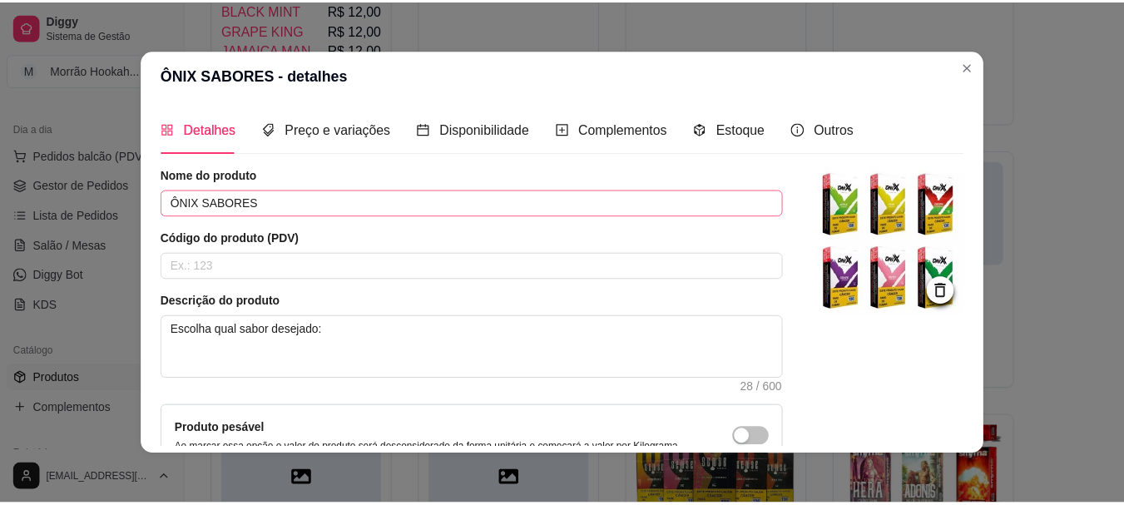
scroll to position [0, 0]
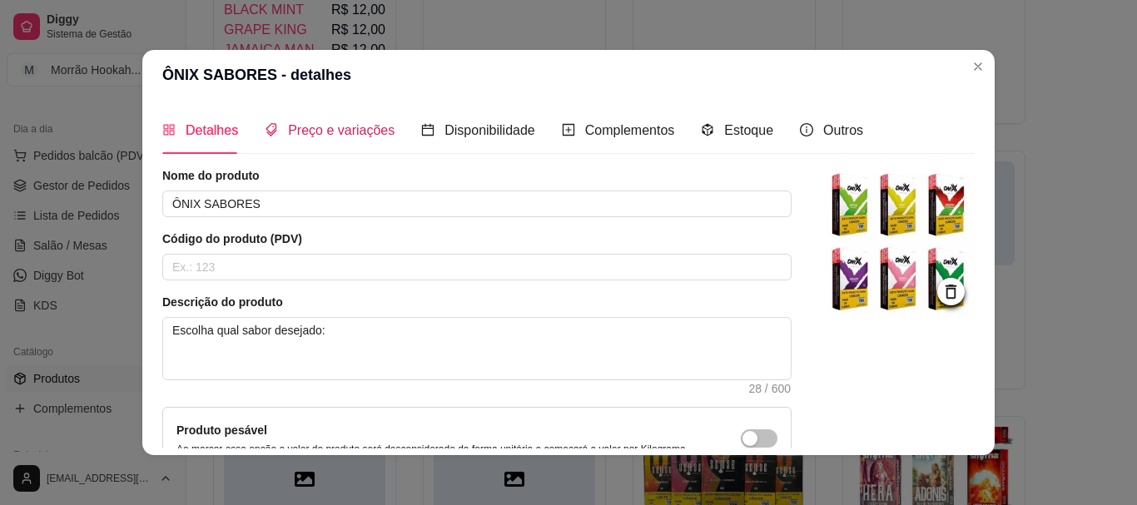
click at [335, 130] on span "Preço e variações" at bounding box center [341, 130] width 107 height 14
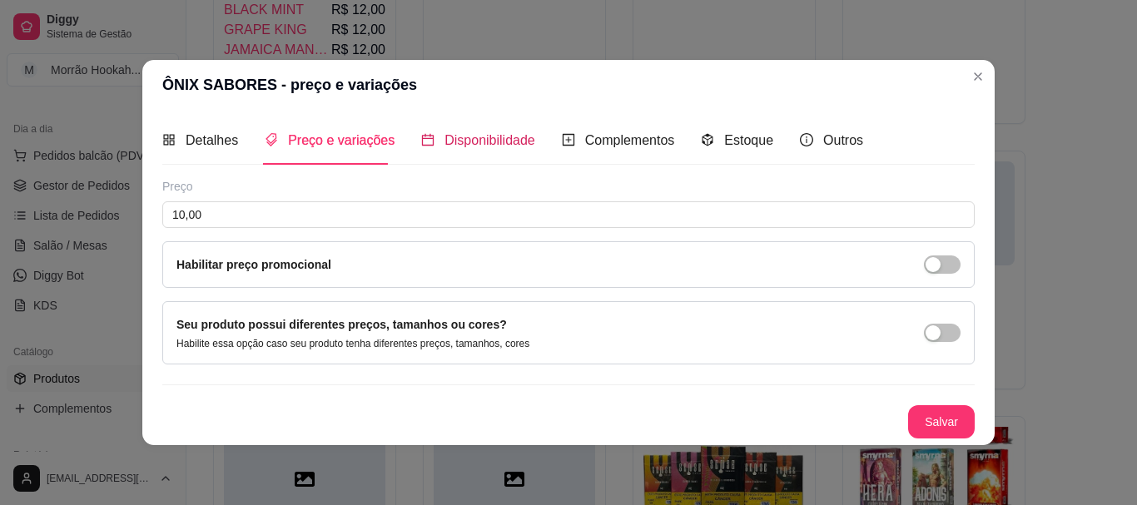
click at [494, 133] on span "Disponibilidade" at bounding box center [489, 140] width 91 height 14
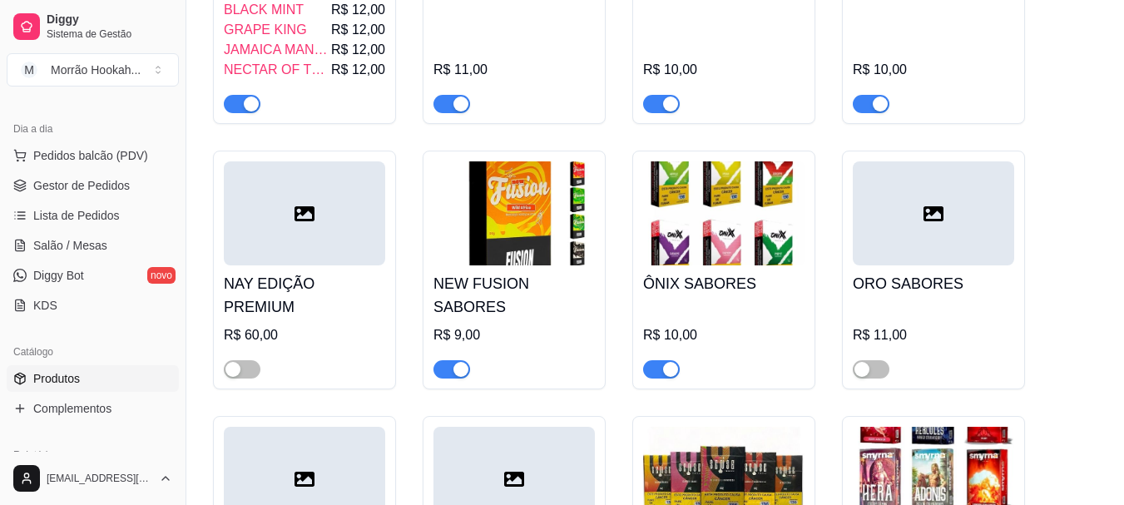
click at [66, 372] on span "Produtos" at bounding box center [56, 378] width 47 height 17
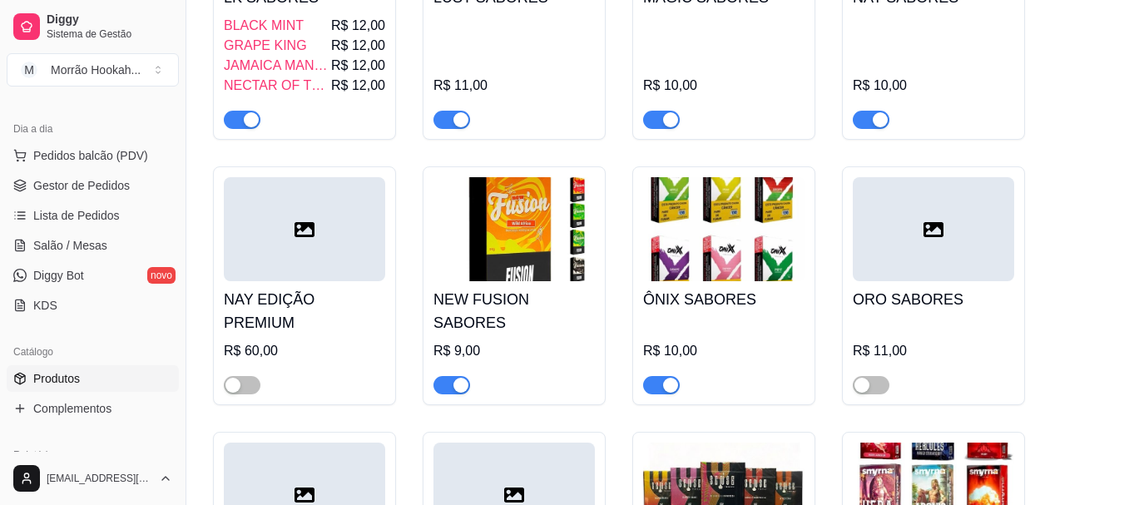
scroll to position [1165, 0]
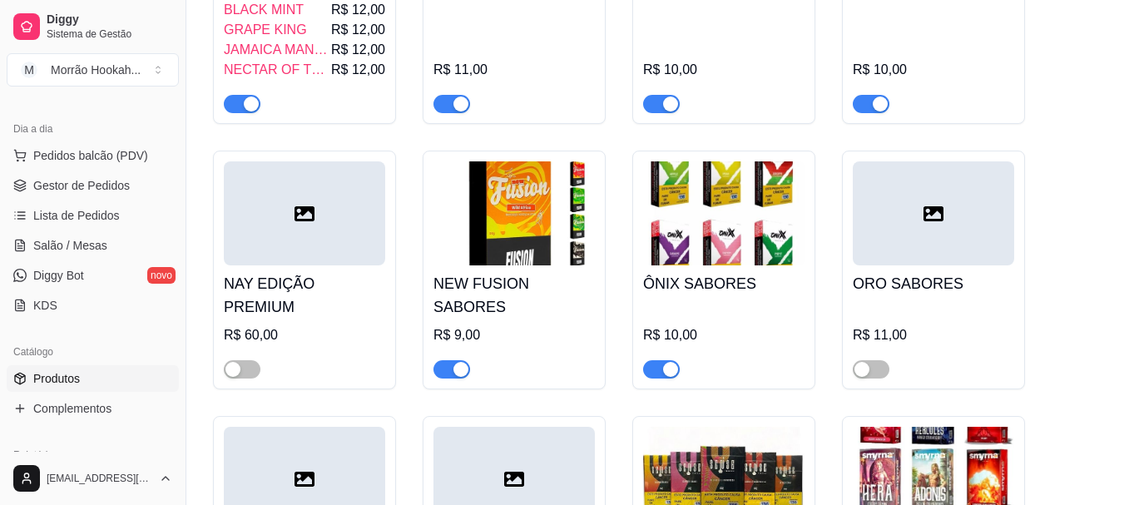
click at [650, 229] on img at bounding box center [723, 213] width 161 height 104
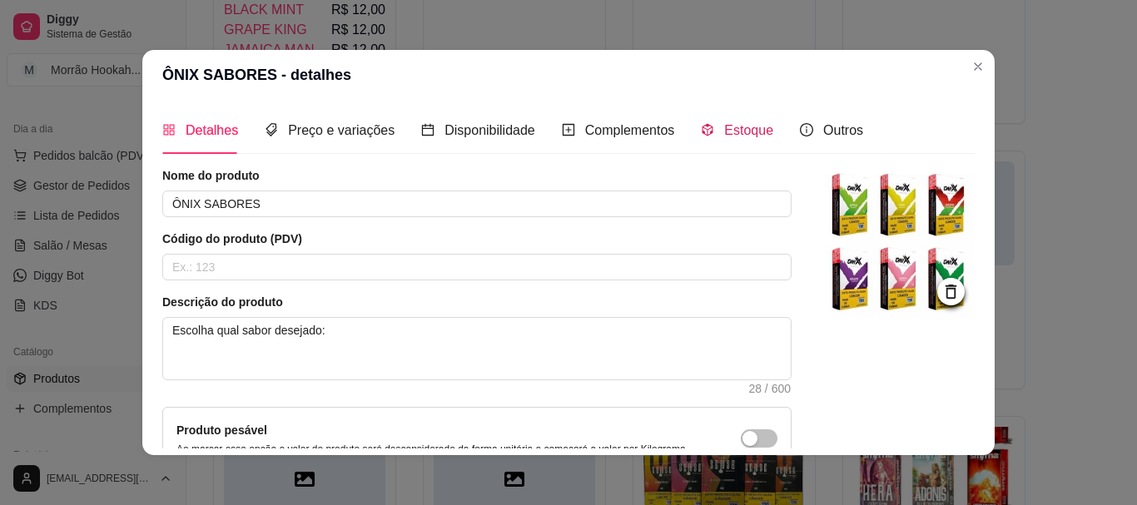
click at [724, 126] on span "Estoque" at bounding box center [748, 130] width 49 height 14
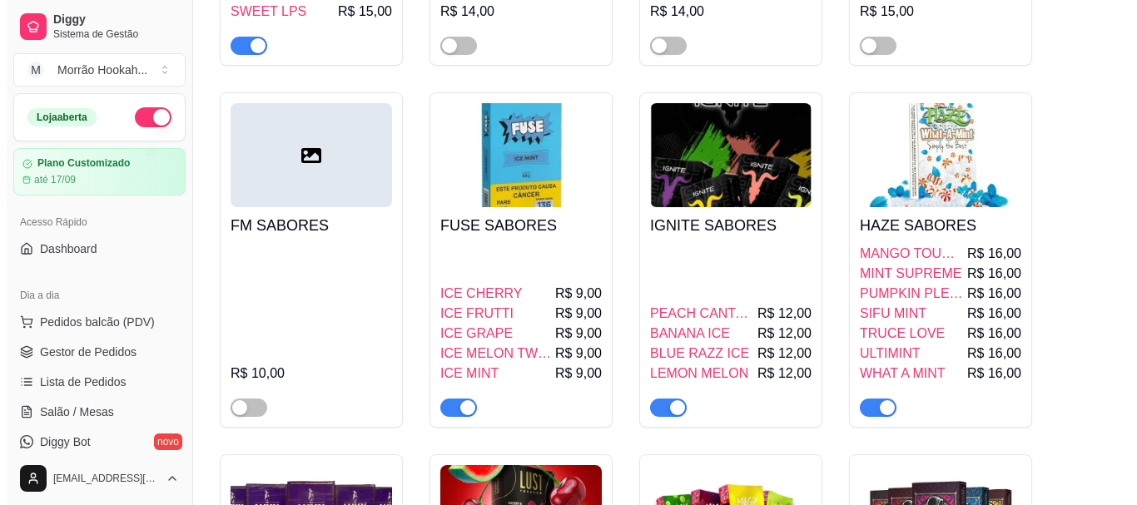
scroll to position [582, 0]
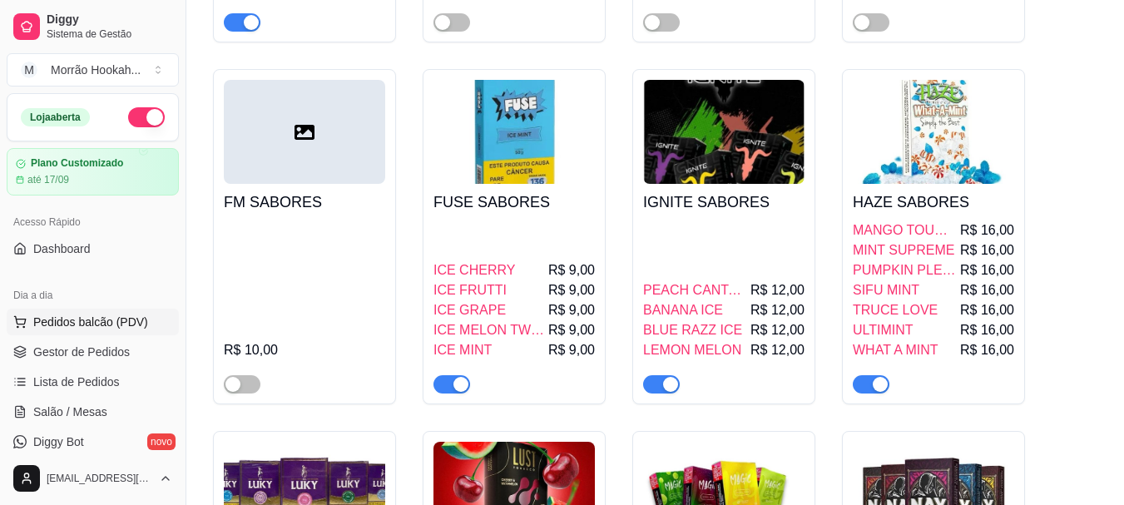
click at [117, 315] on span "Pedidos balcão (PDV)" at bounding box center [90, 322] width 115 height 17
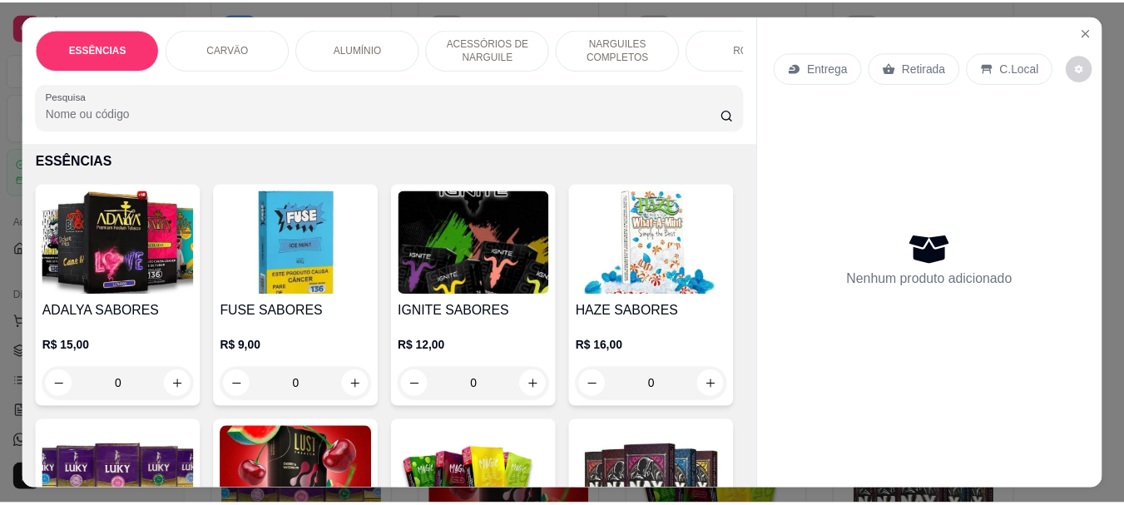
scroll to position [83, 0]
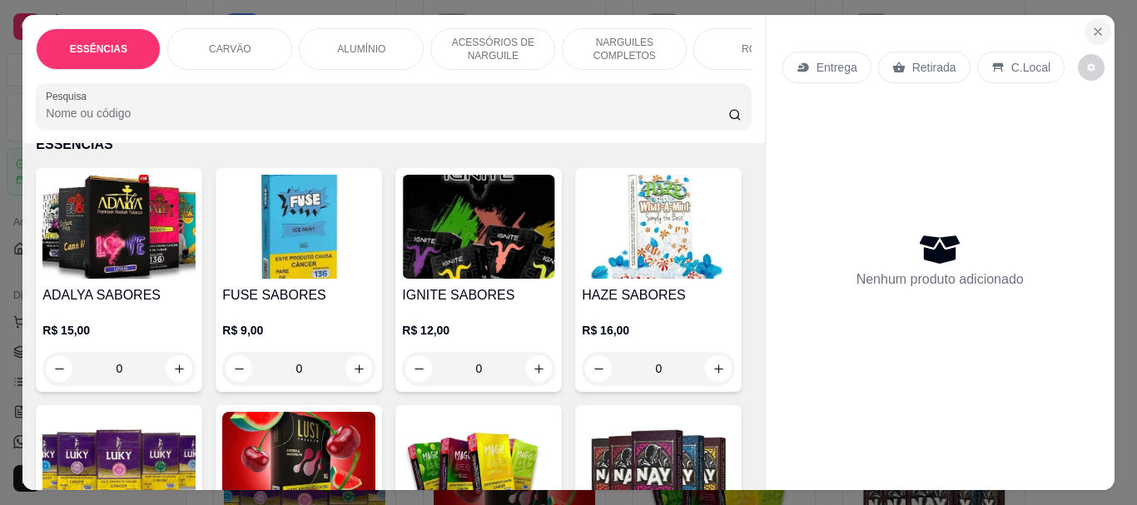
click at [1094, 25] on icon "Close" at bounding box center [1097, 31] width 13 height 13
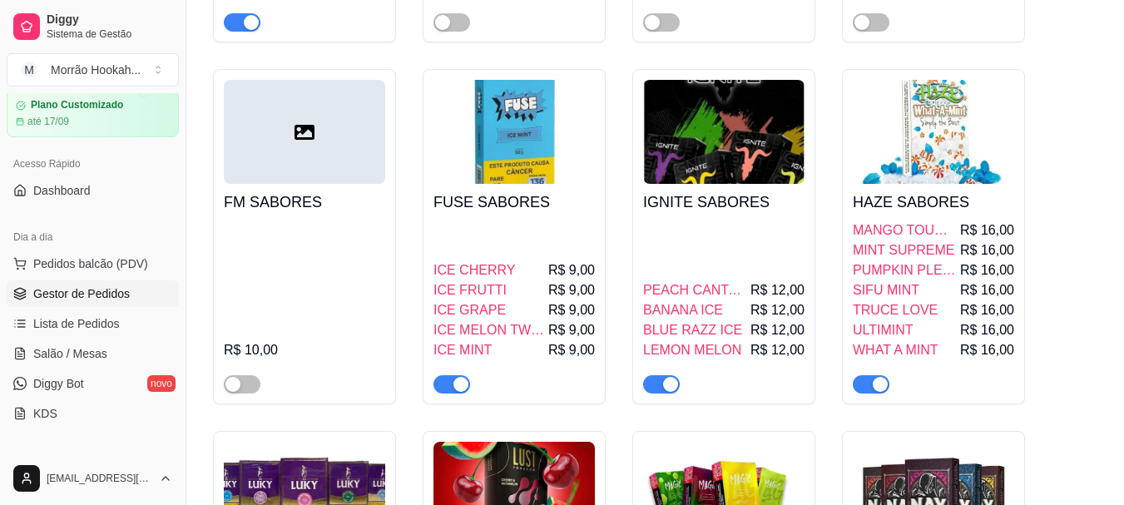
scroll to position [83, 0]
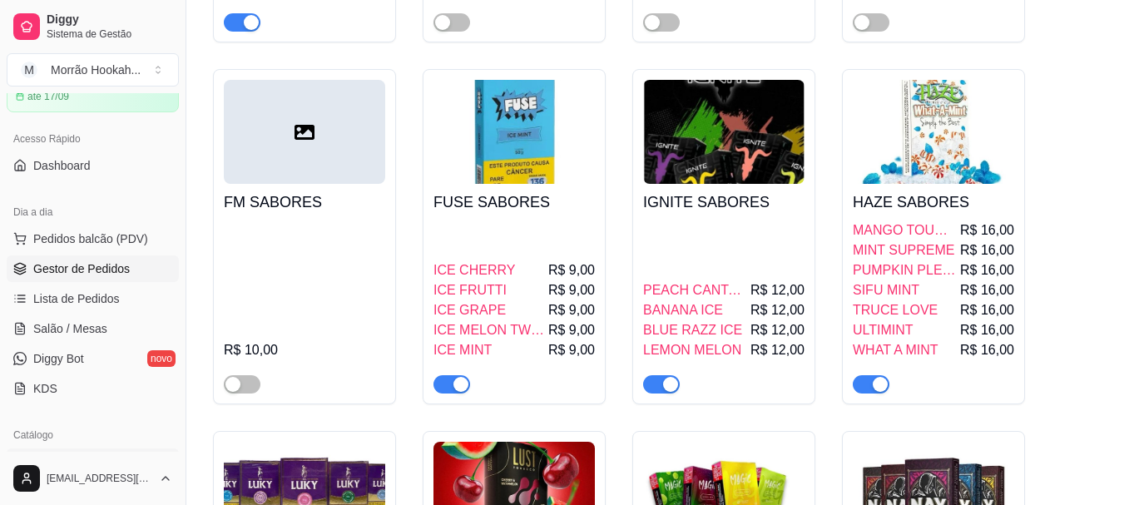
click at [96, 278] on link "Gestor de Pedidos" at bounding box center [93, 268] width 172 height 27
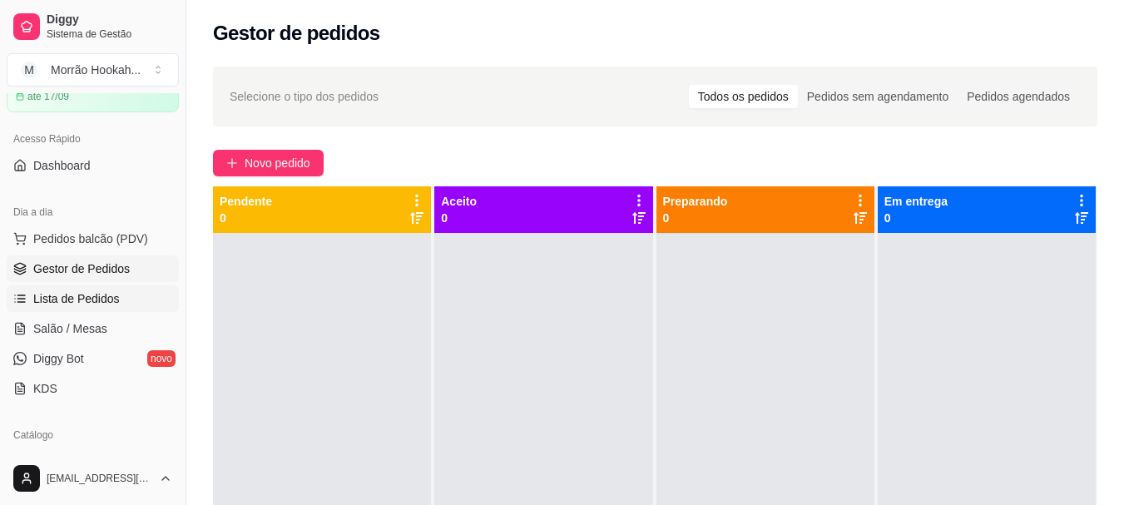
click at [96, 300] on span "Lista de Pedidos" at bounding box center [76, 298] width 87 height 17
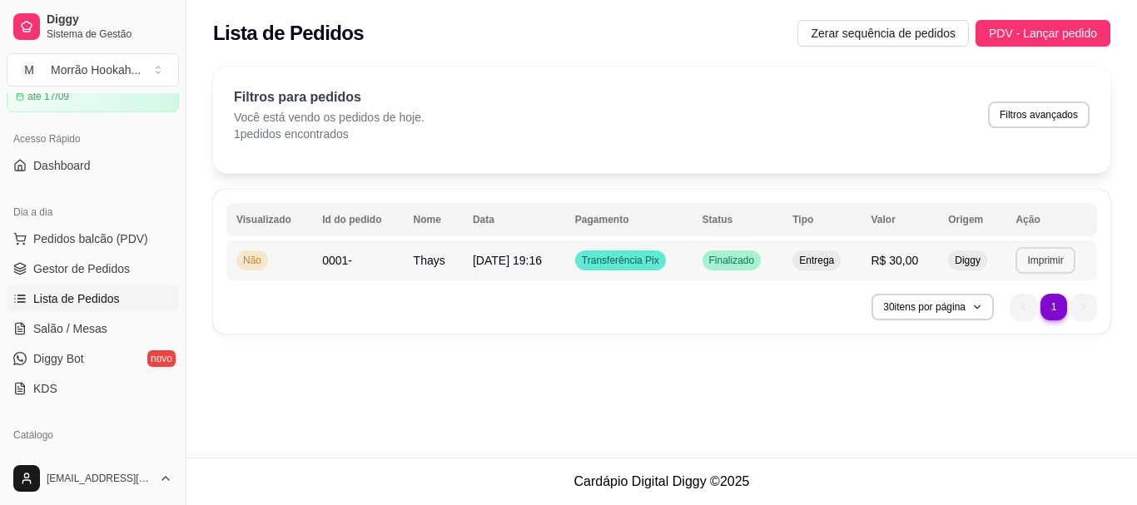
click at [1050, 255] on button "Imprimir" at bounding box center [1044, 260] width 59 height 27
click at [707, 345] on div "**********" at bounding box center [661, 205] width 950 height 297
click at [781, 328] on div "**********" at bounding box center [661, 262] width 897 height 144
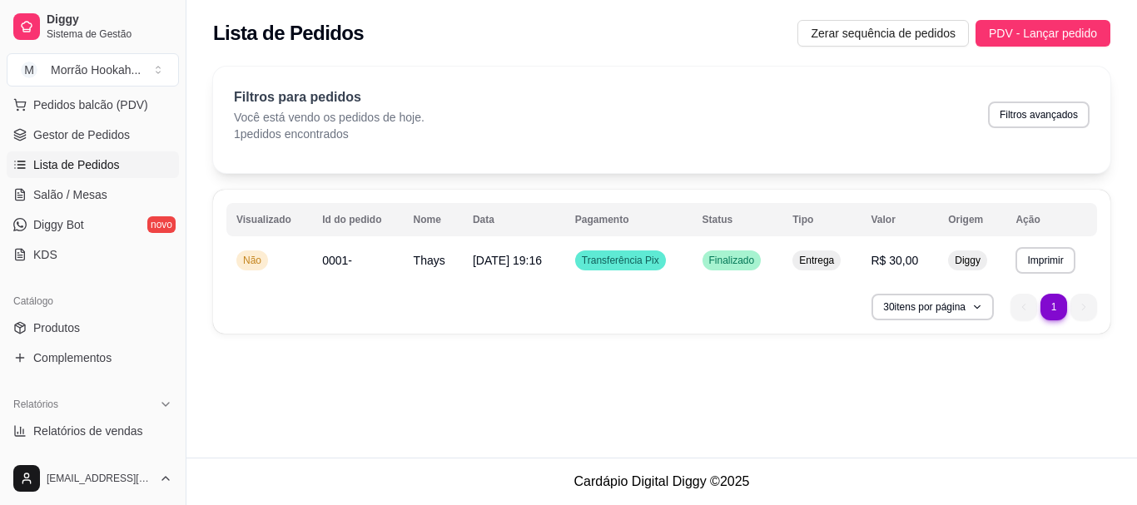
scroll to position [250, 0]
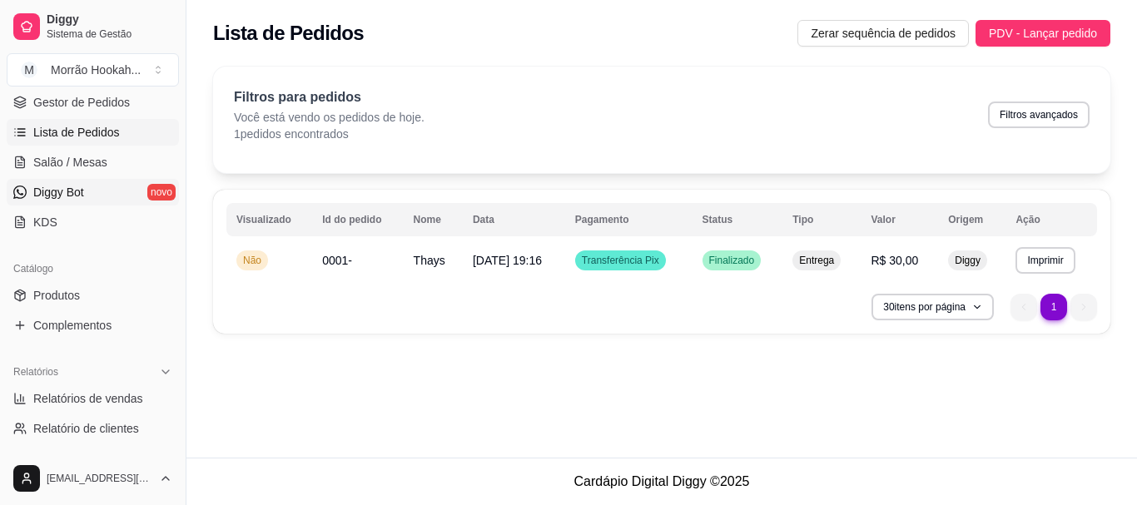
click at [69, 192] on span "Diggy Bot" at bounding box center [58, 192] width 51 height 17
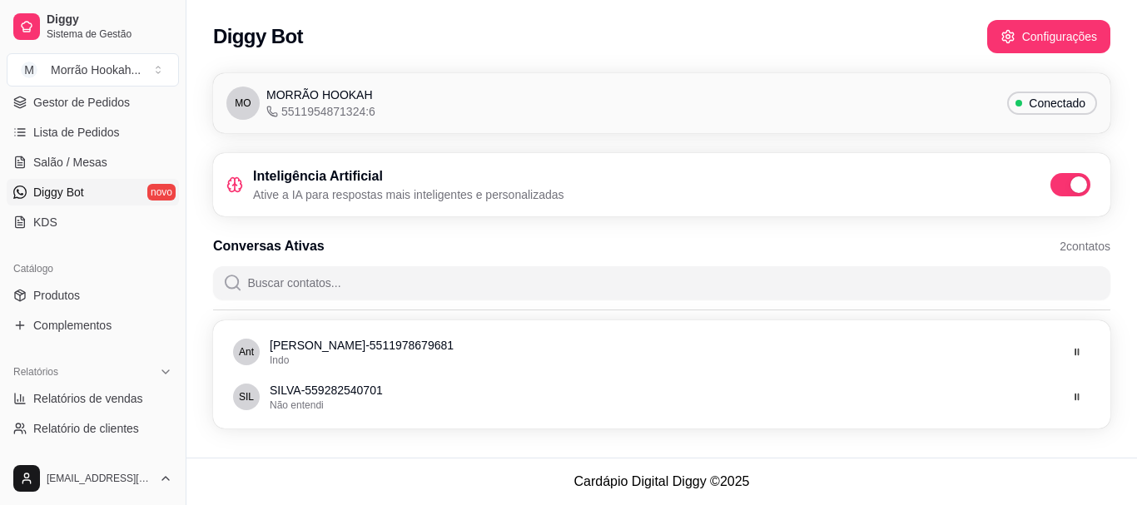
click at [1065, 174] on span at bounding box center [1070, 184] width 40 height 23
click at [1060, 188] on input "checkbox" at bounding box center [1054, 193] width 11 height 11
